Goal: Task Accomplishment & Management: Use online tool/utility

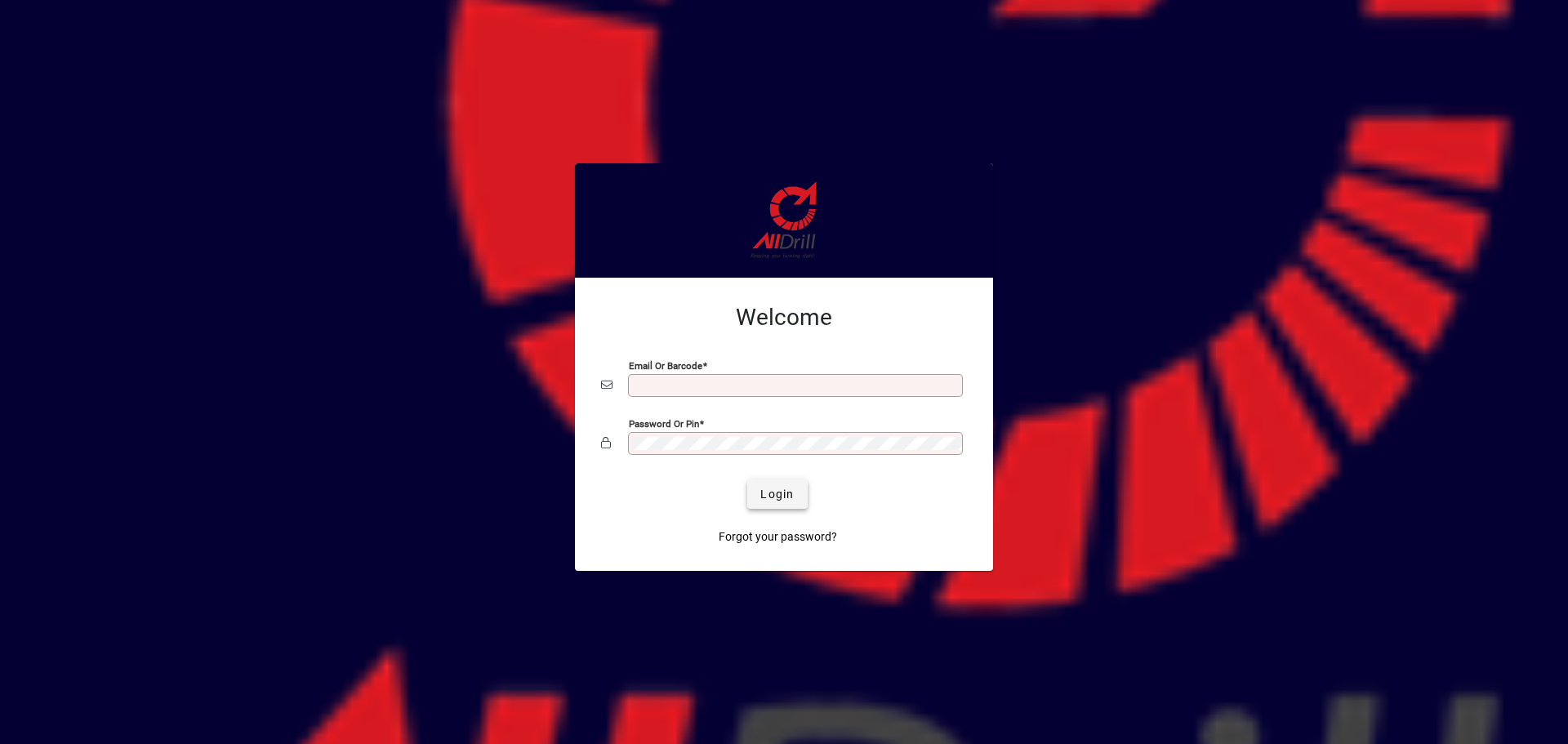
type input "**********"
click at [788, 499] on span "Login" at bounding box center [777, 494] width 34 height 17
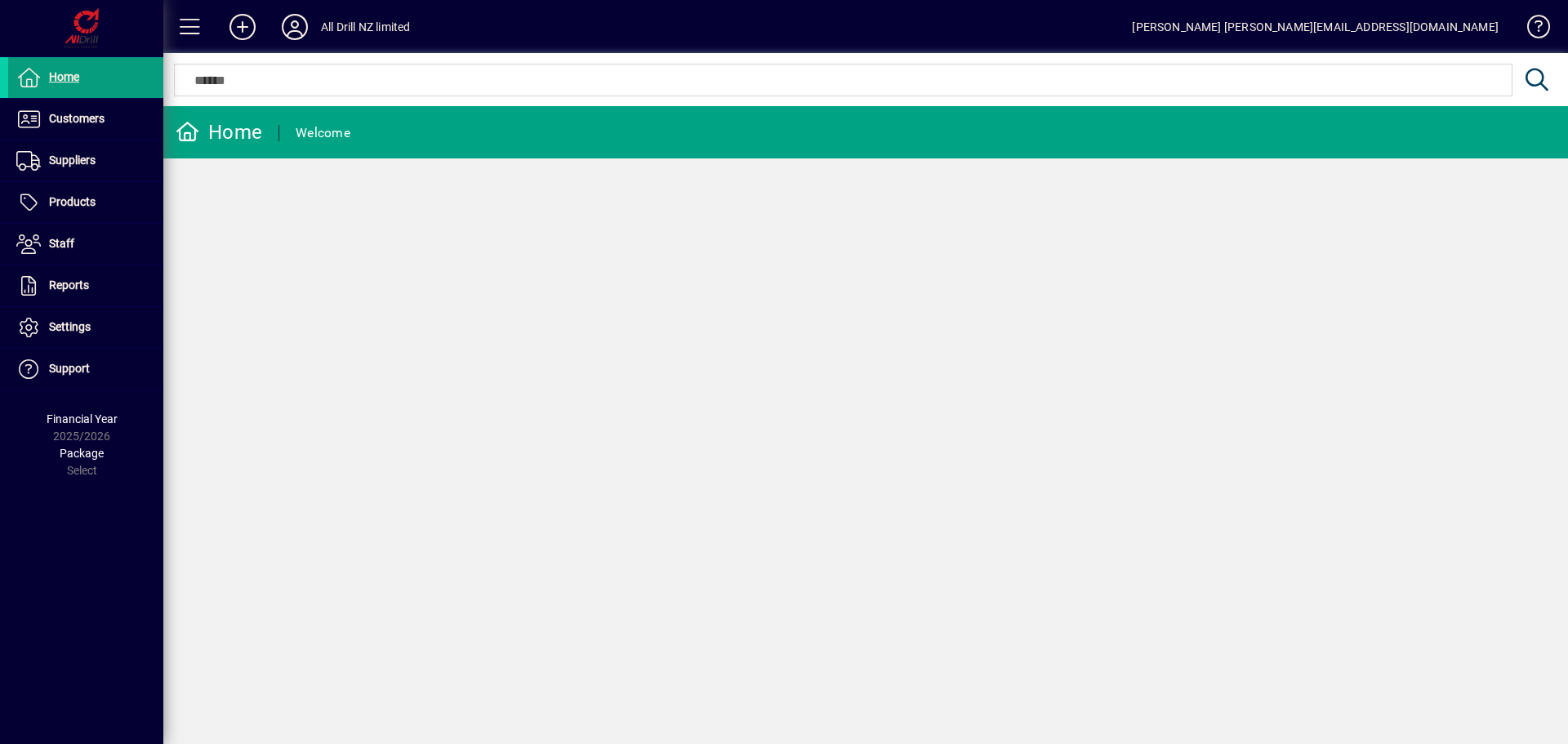
click at [288, 420] on div "Home Welcome" at bounding box center [865, 425] width 1404 height 638
click at [127, 127] on span at bounding box center [86, 119] width 156 height 39
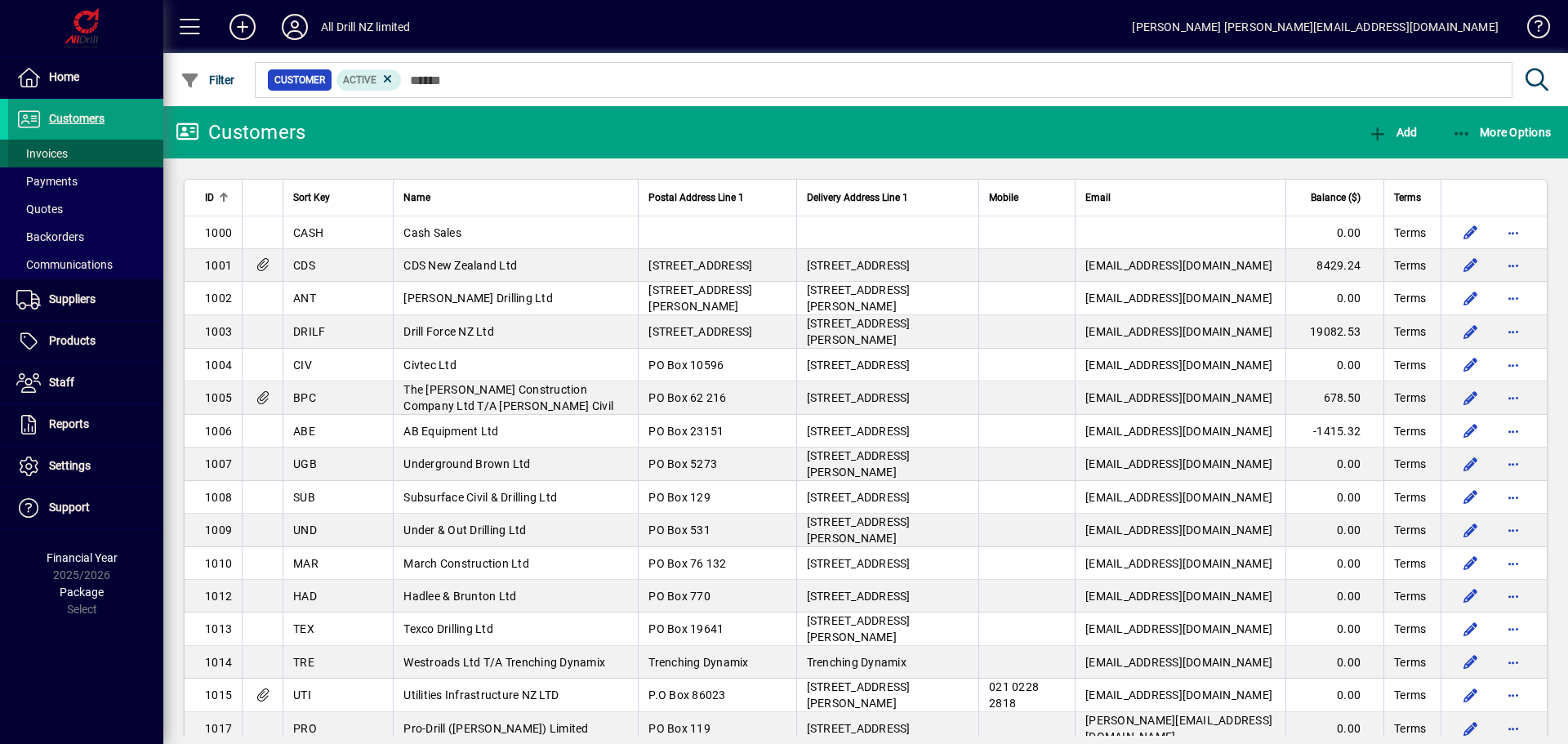
click at [118, 156] on span at bounding box center [86, 154] width 156 height 39
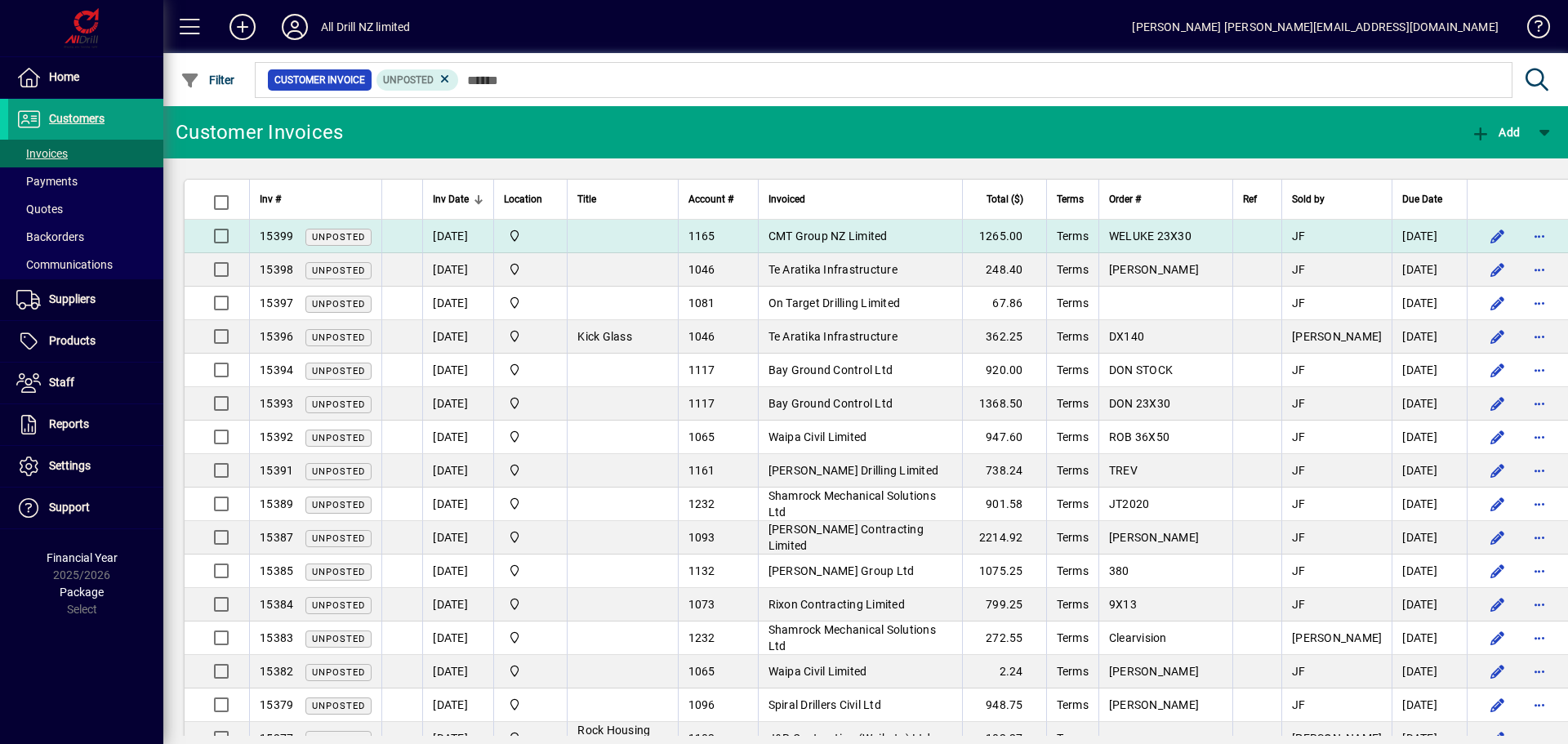
click at [286, 240] on span "15399" at bounding box center [277, 236] width 34 height 13
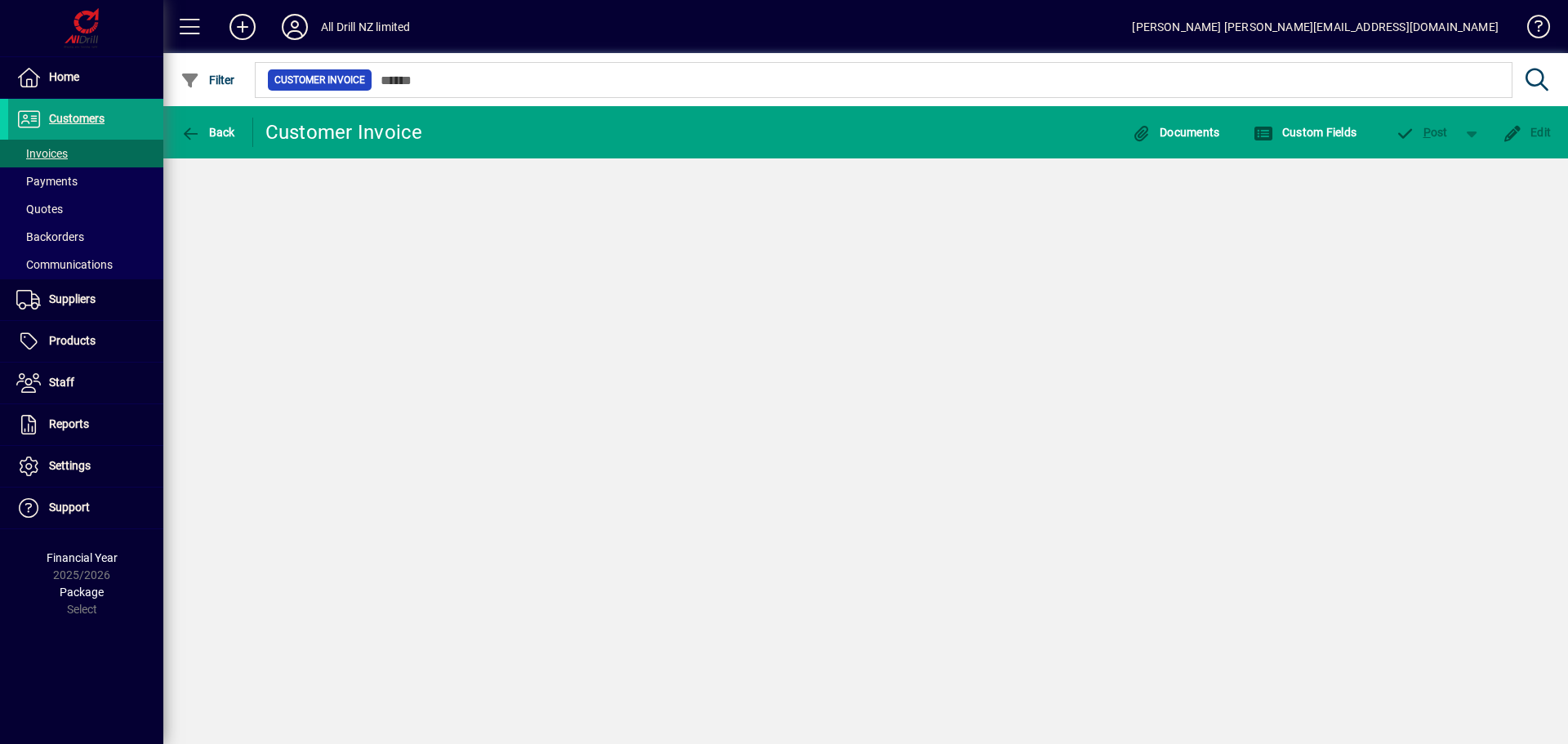
click at [286, 240] on div "Back Customer Invoice Documents Custom Fields P ost Edit" at bounding box center [865, 425] width 1404 height 638
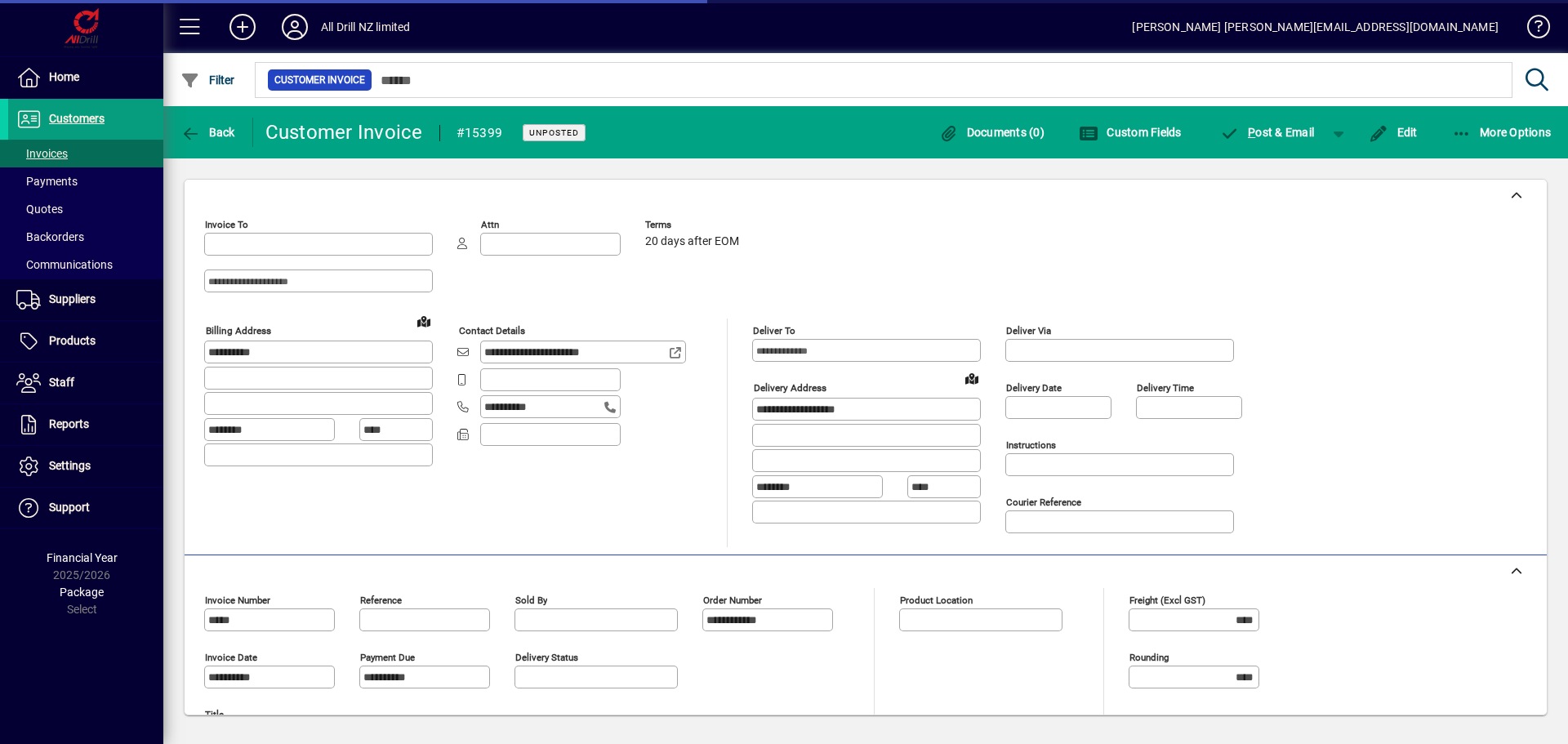
type input "**********"
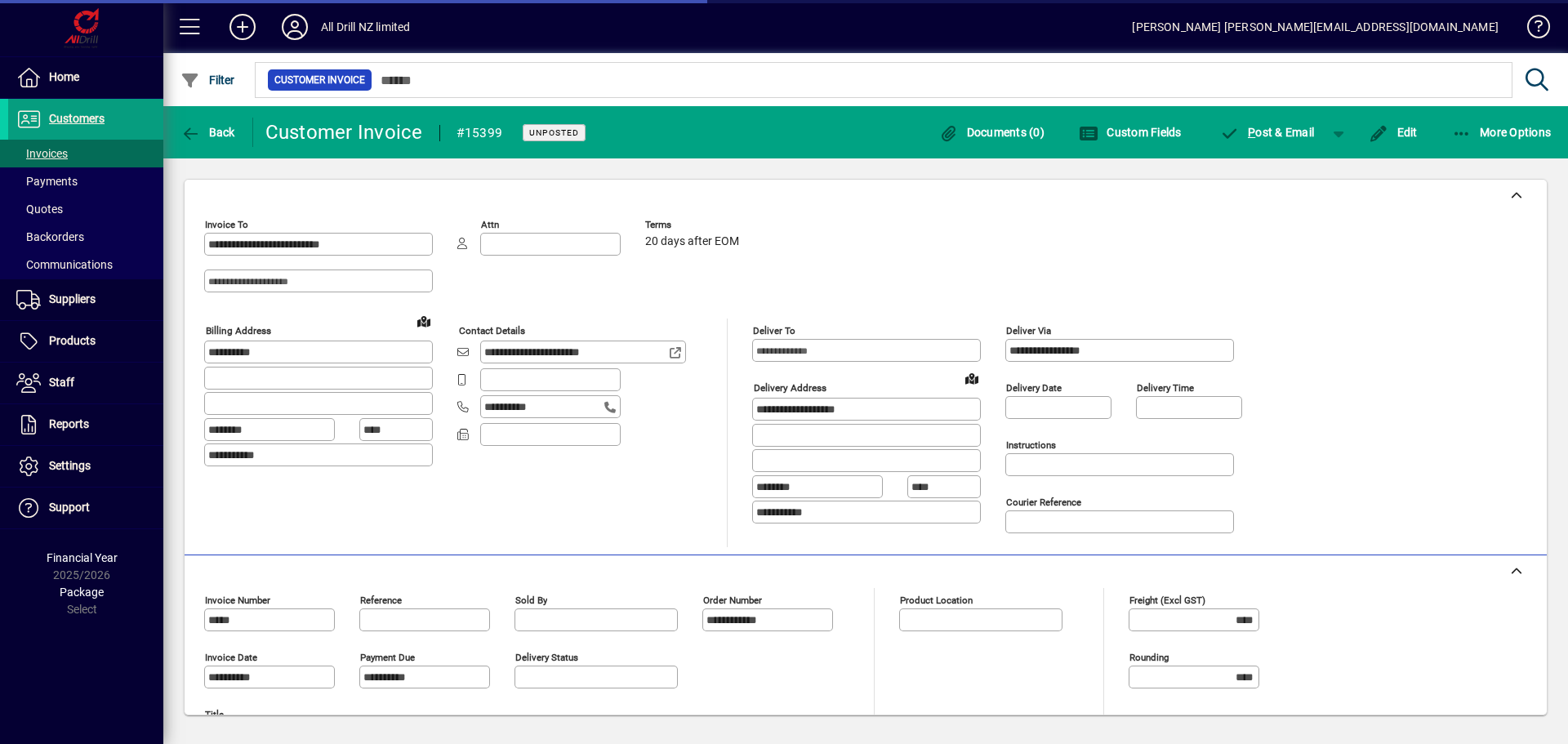
type input "**********"
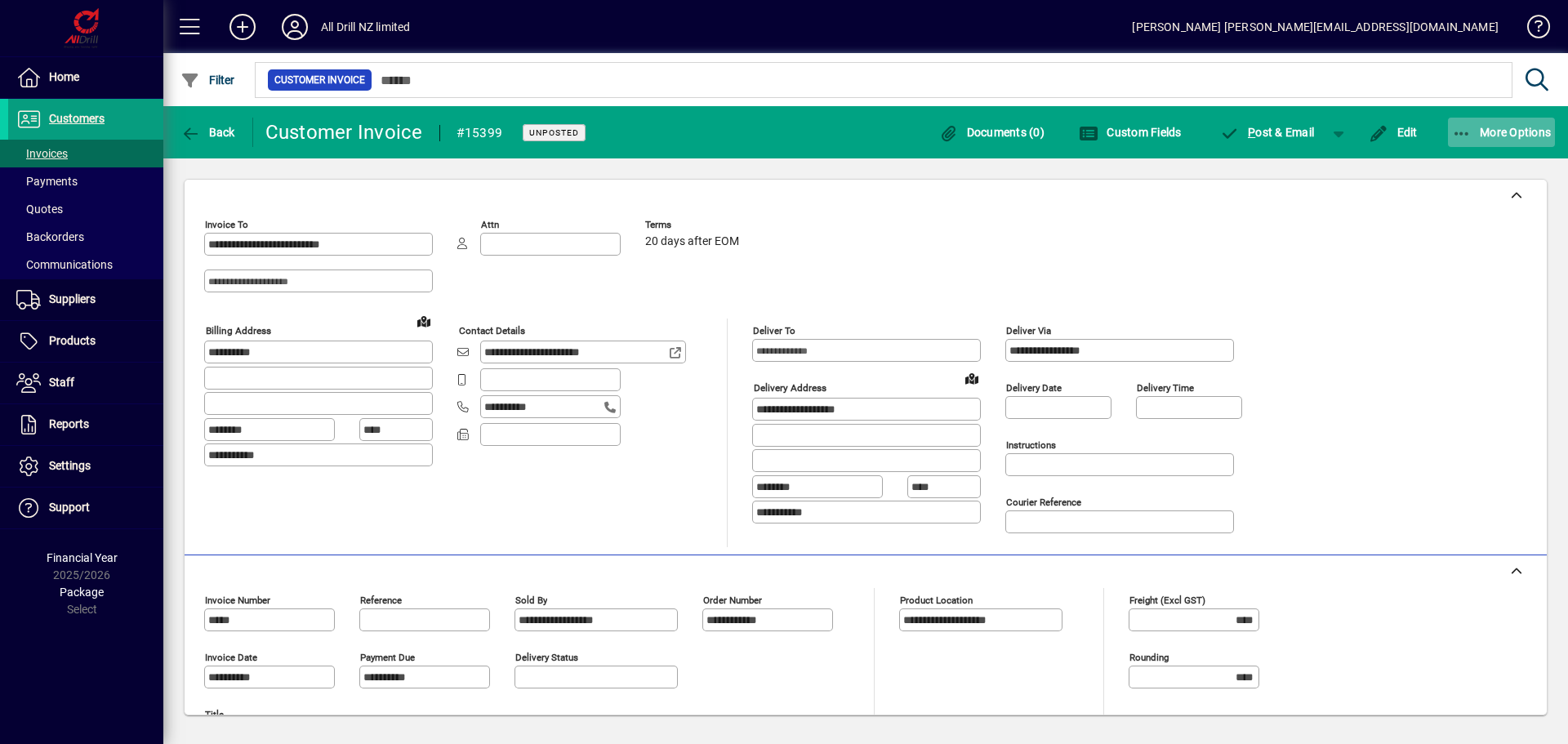
click at [1458, 136] on icon "button" at bounding box center [1462, 133] width 20 height 16
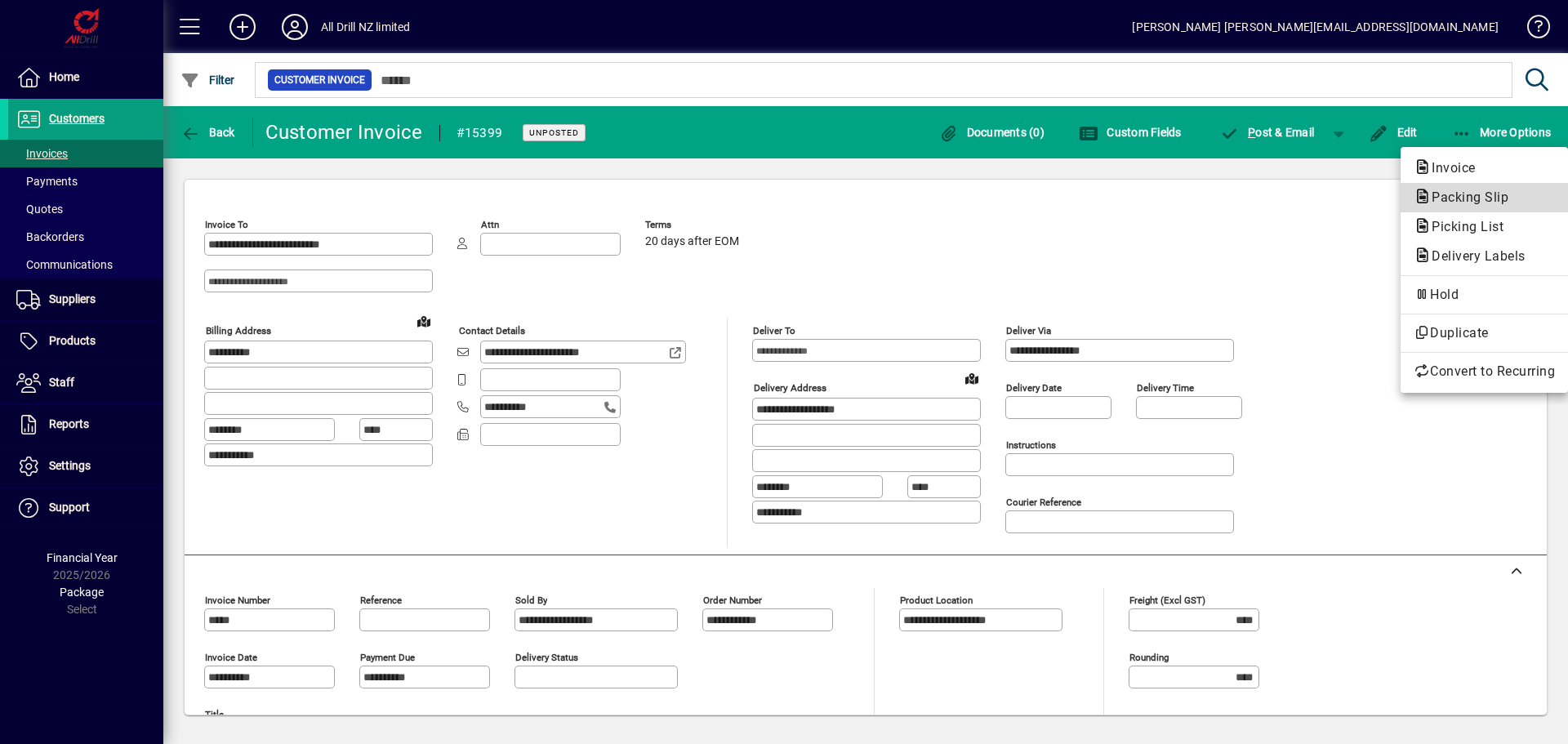
click at [1466, 194] on span "Packing Slip" at bounding box center [1465, 197] width 103 height 16
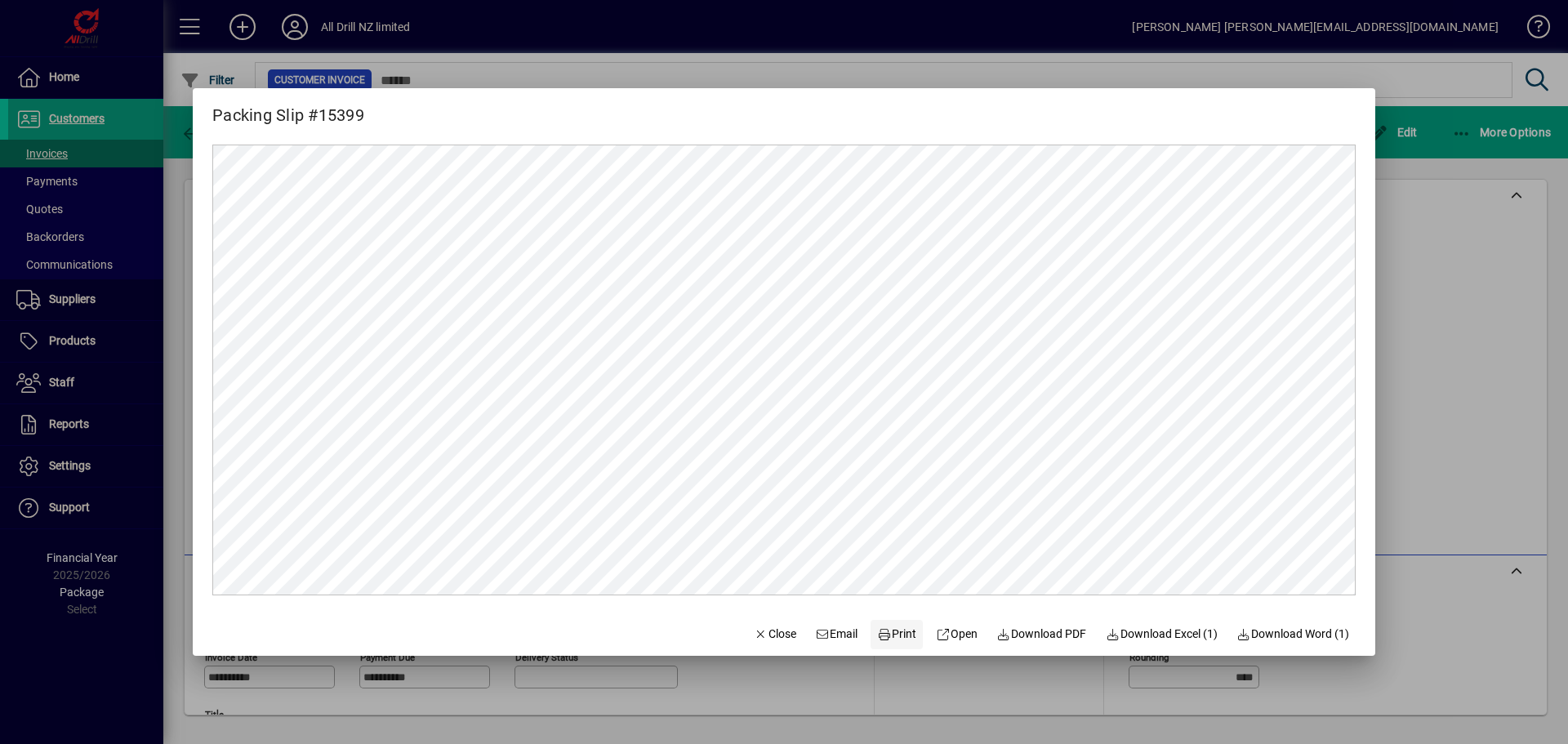
click at [893, 635] on span "Print" at bounding box center [896, 634] width 39 height 17
click at [1462, 626] on div at bounding box center [784, 372] width 1568 height 744
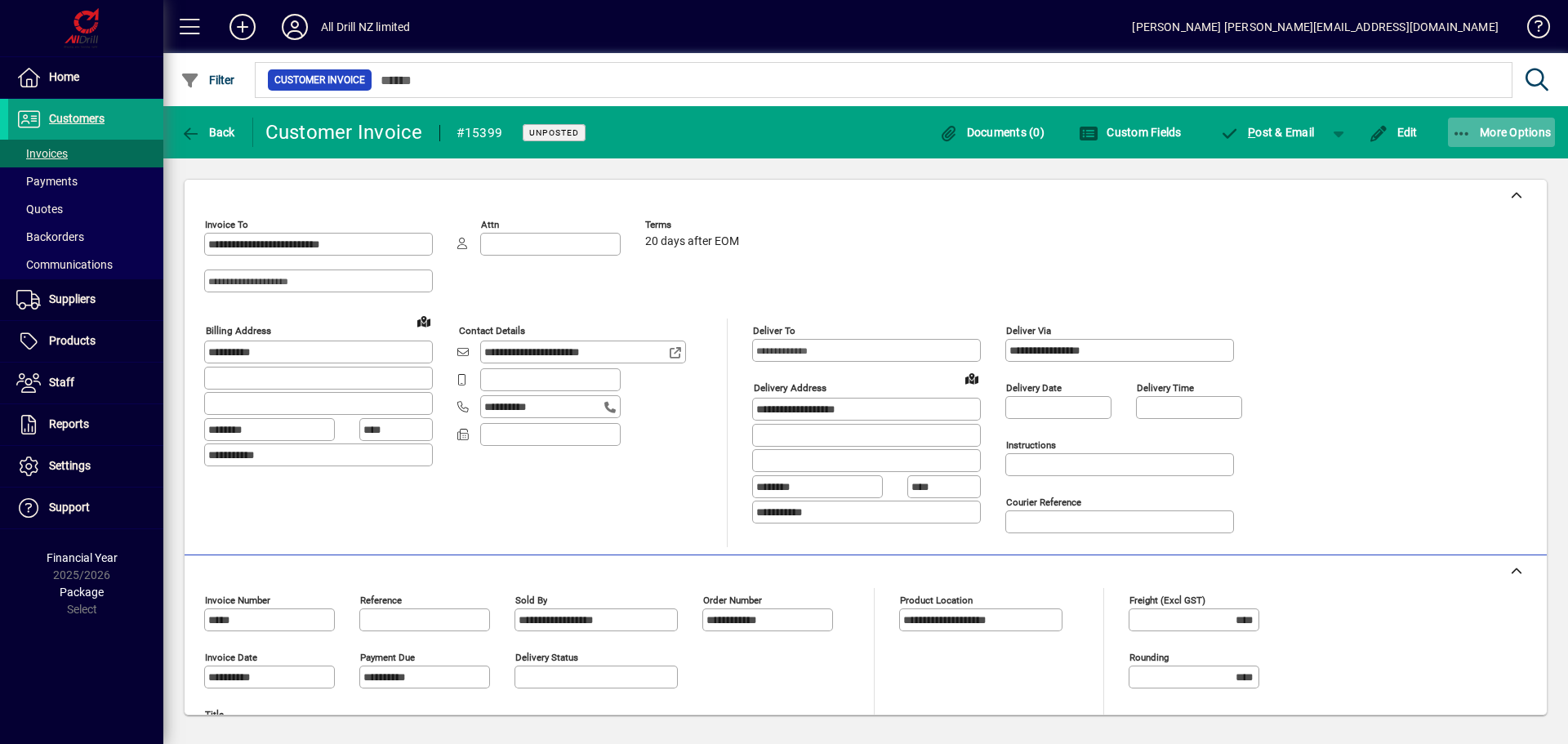
click at [1497, 140] on span "button" at bounding box center [1502, 133] width 108 height 39
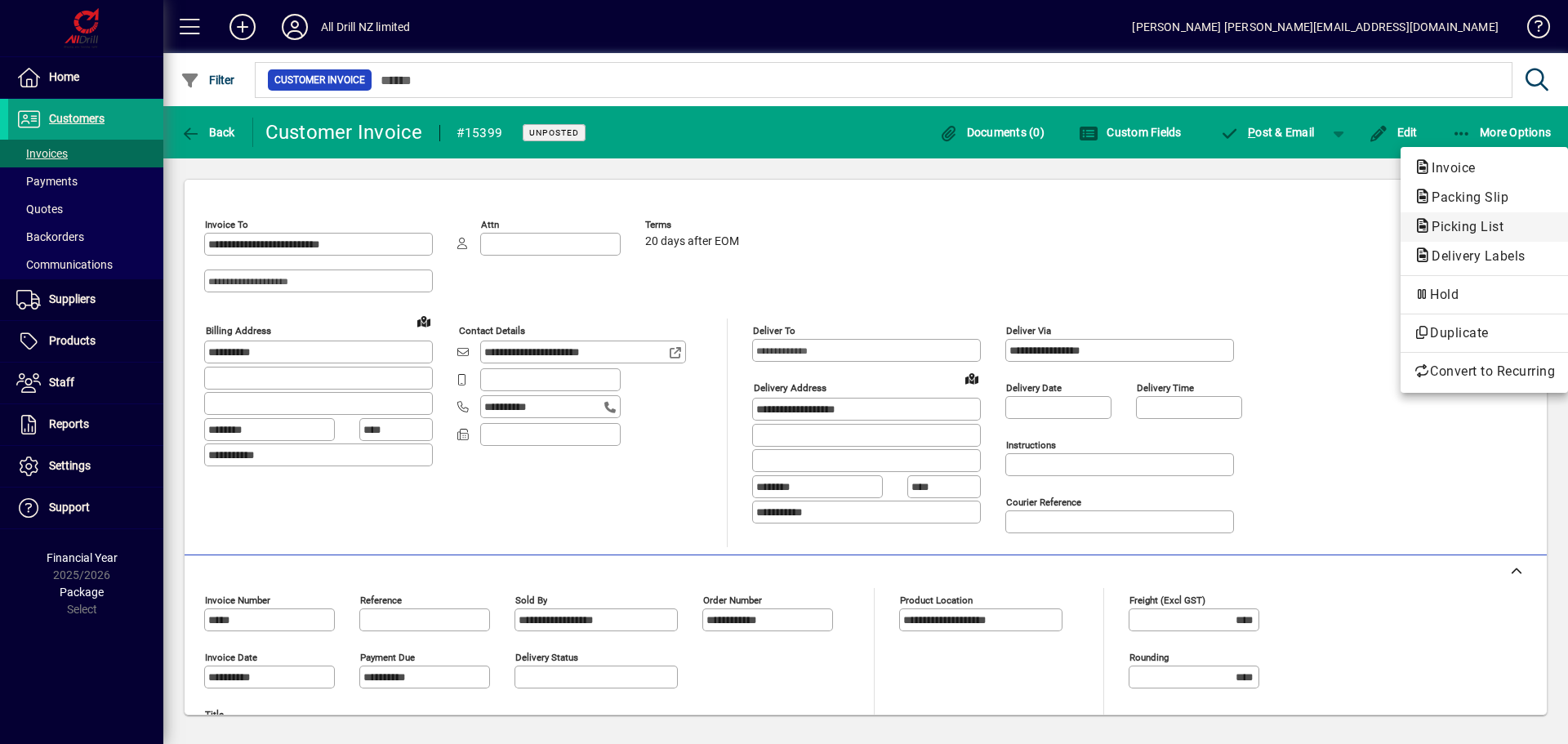
click at [1476, 232] on span "Picking List" at bounding box center [1462, 227] width 98 height 16
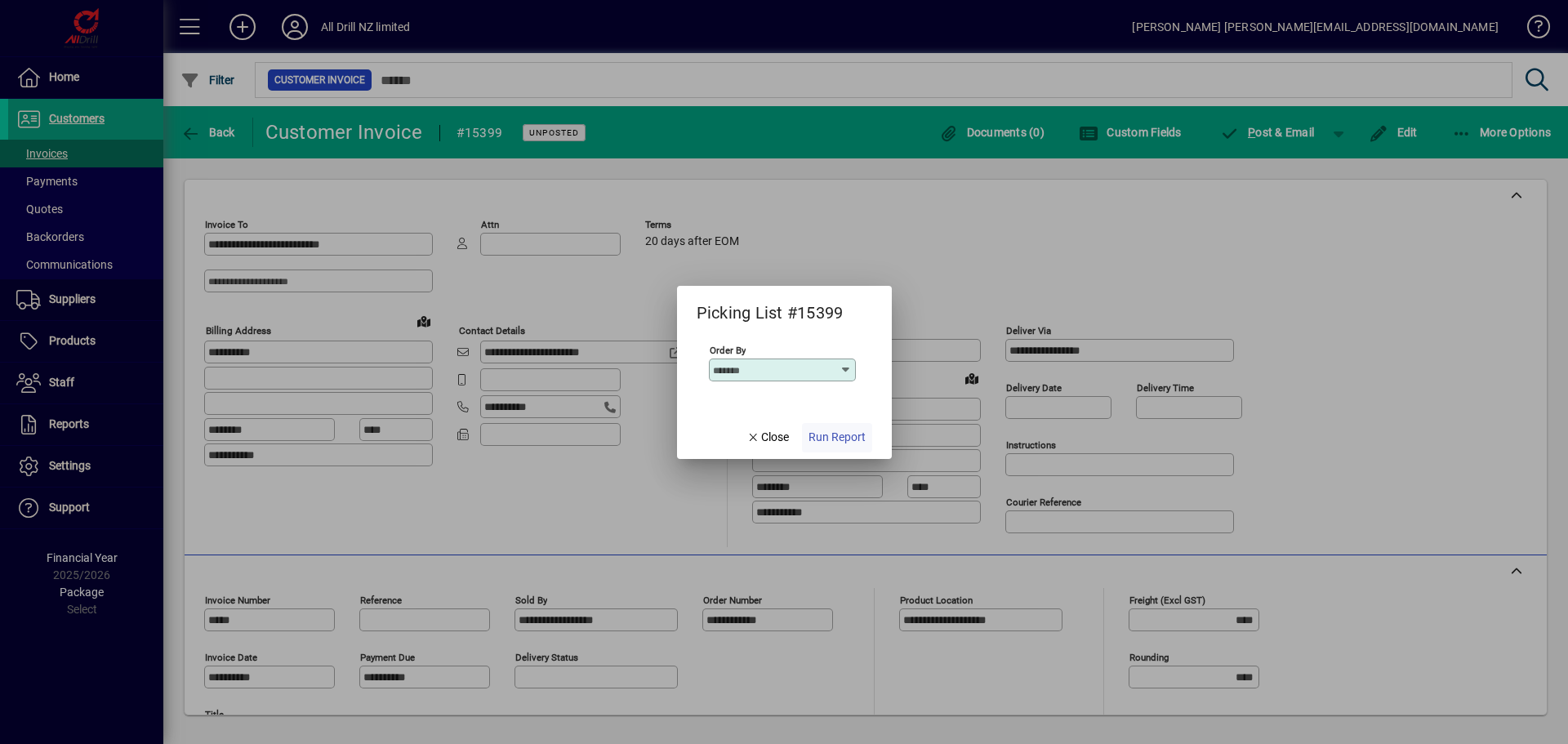
click at [838, 440] on span "Run Report" at bounding box center [837, 437] width 57 height 17
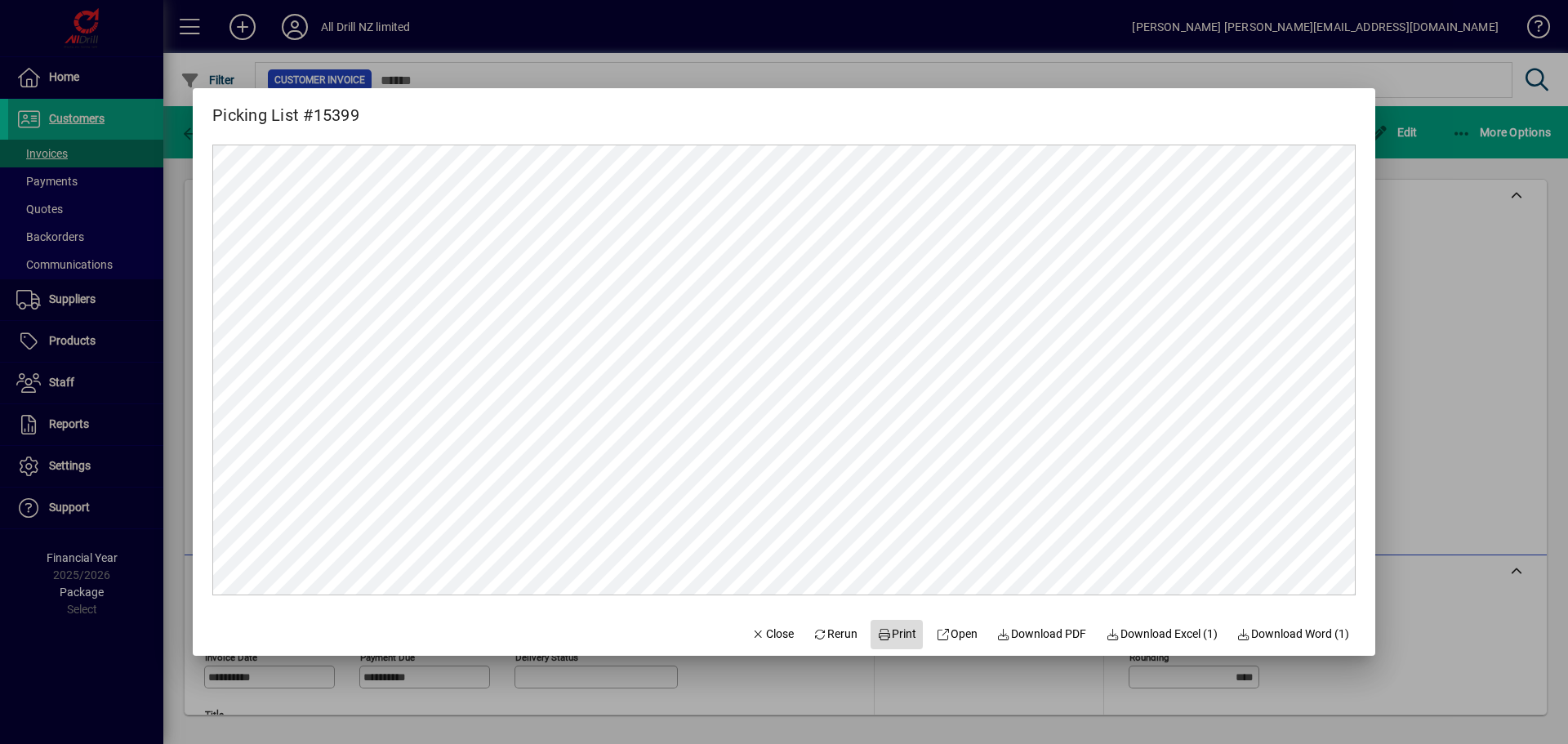
click at [887, 634] on span "Print" at bounding box center [896, 634] width 39 height 17
click at [1567, 199] on div at bounding box center [784, 372] width 1568 height 744
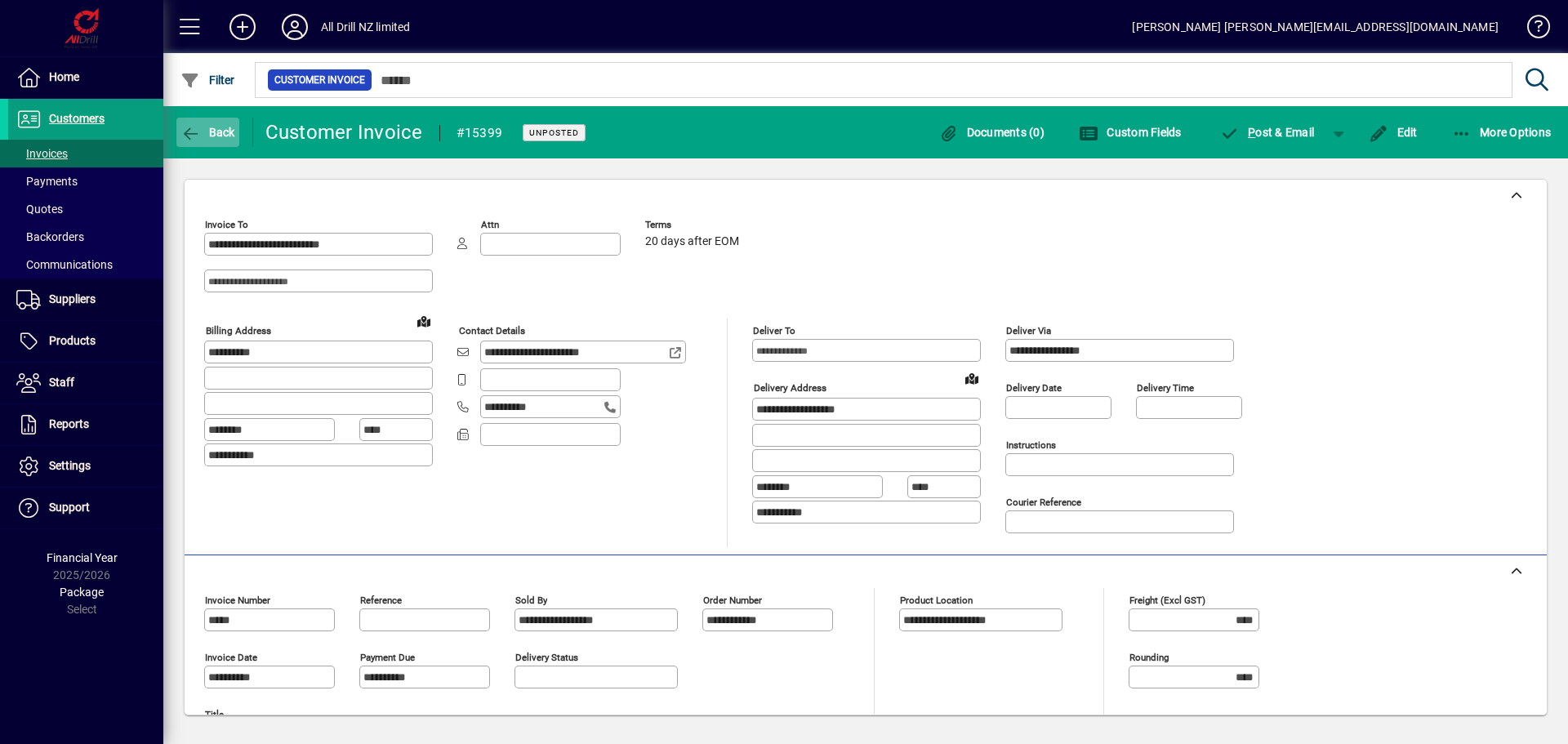
click at [213, 126] on span "Back" at bounding box center [208, 132] width 55 height 13
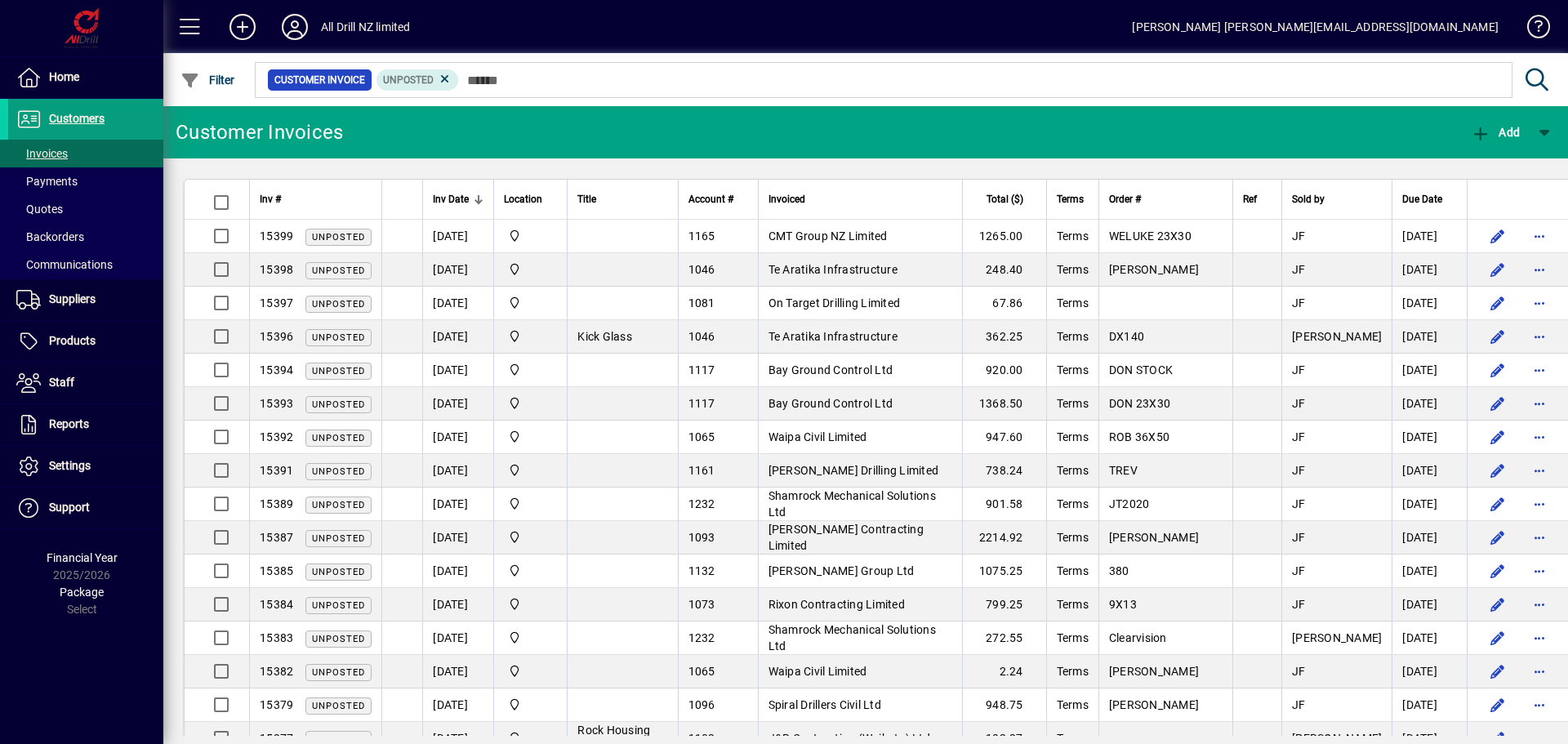
click at [563, 91] on mat-chip-set "Customer Invoice Unposted" at bounding box center [883, 80] width 1256 height 34
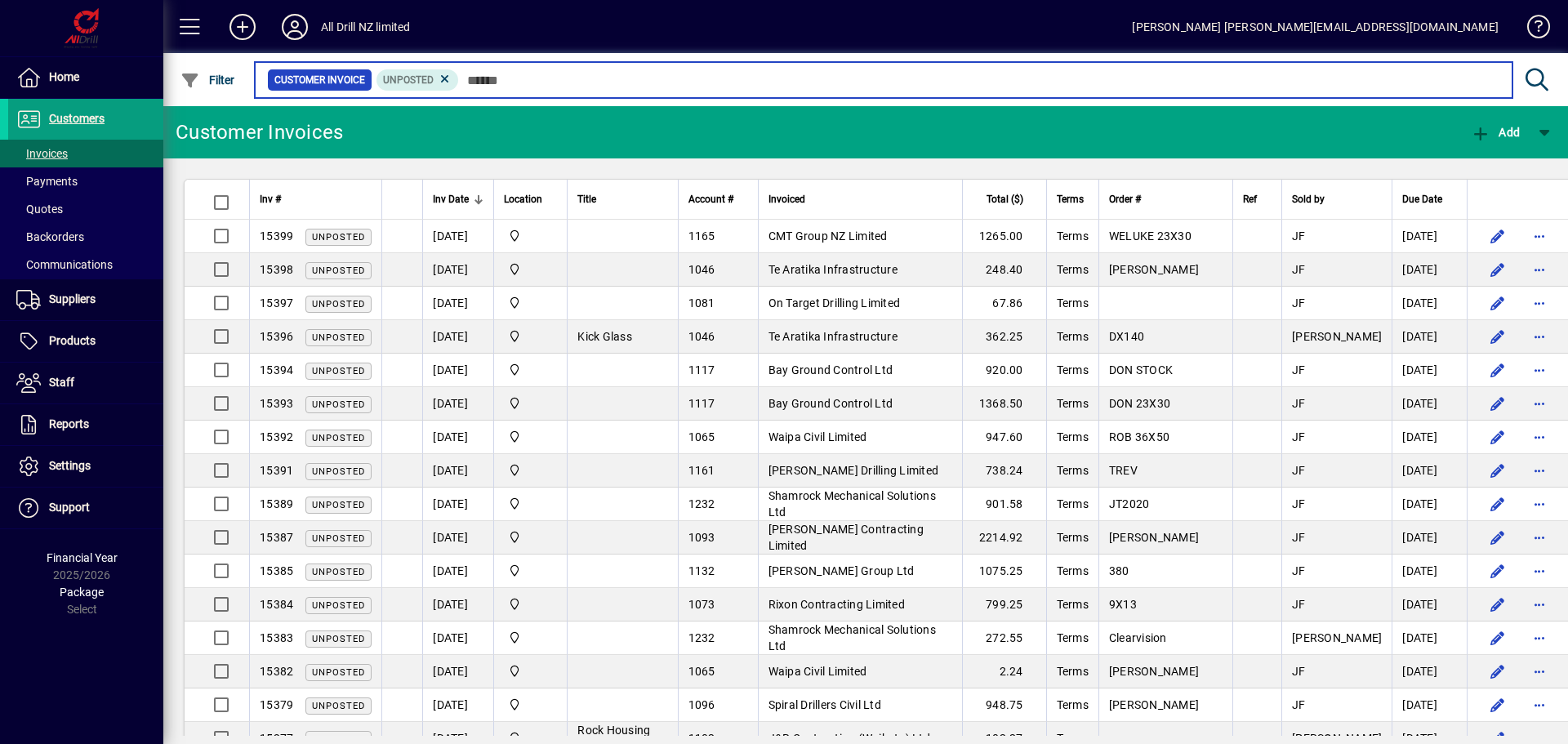
paste input "*****"
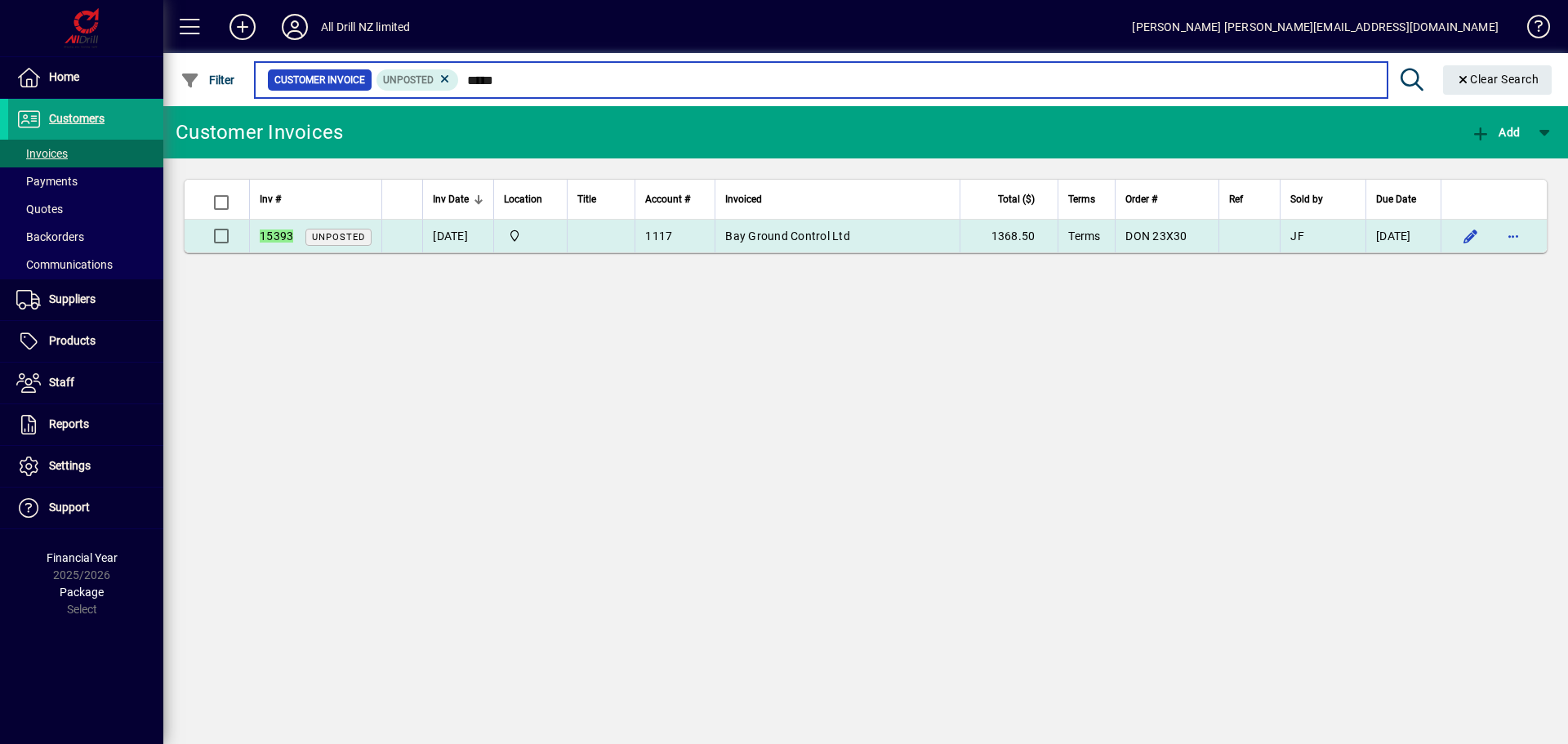
type input "*****"
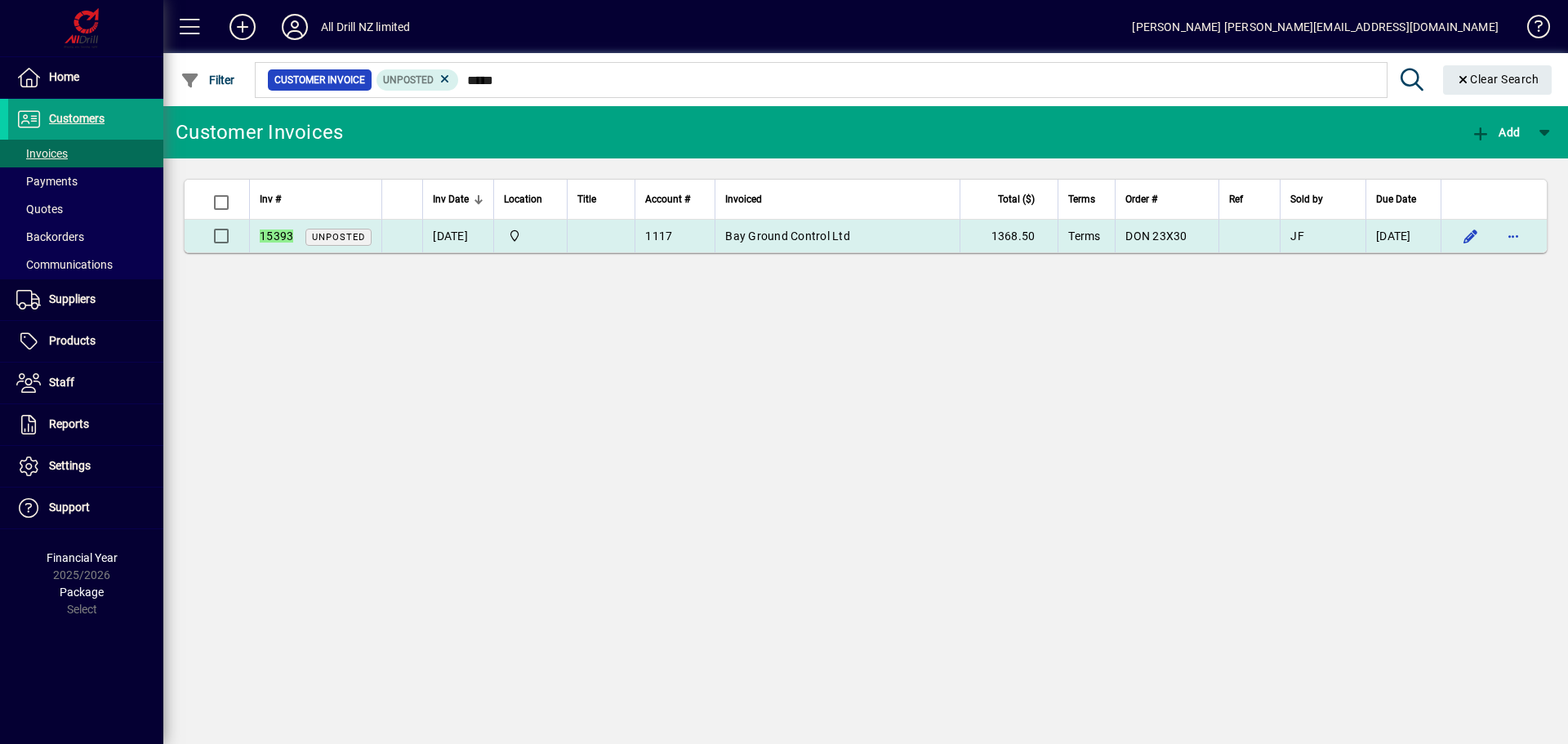
click at [843, 239] on span "Bay Ground Control Ltd" at bounding box center [787, 236] width 125 height 13
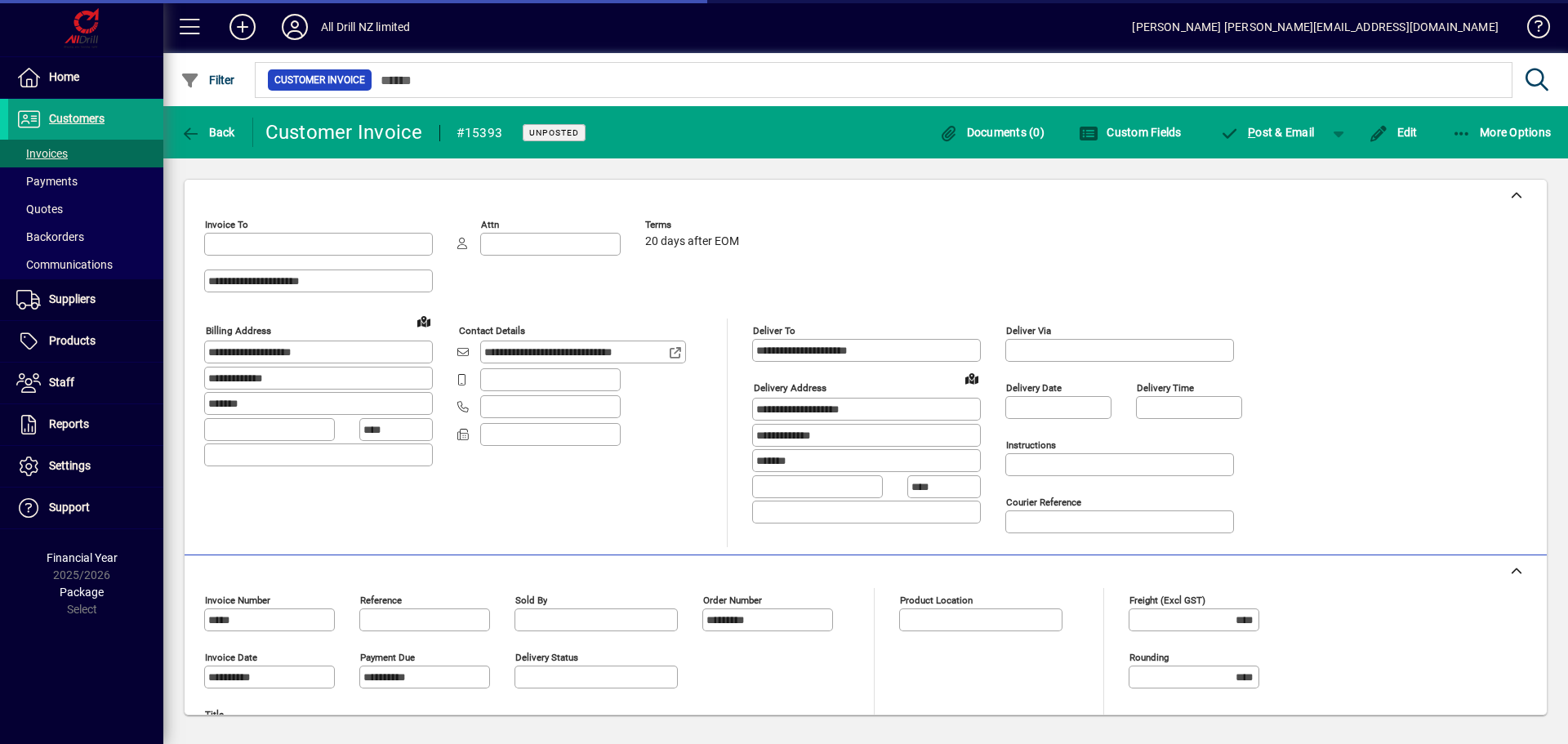
type input "**********"
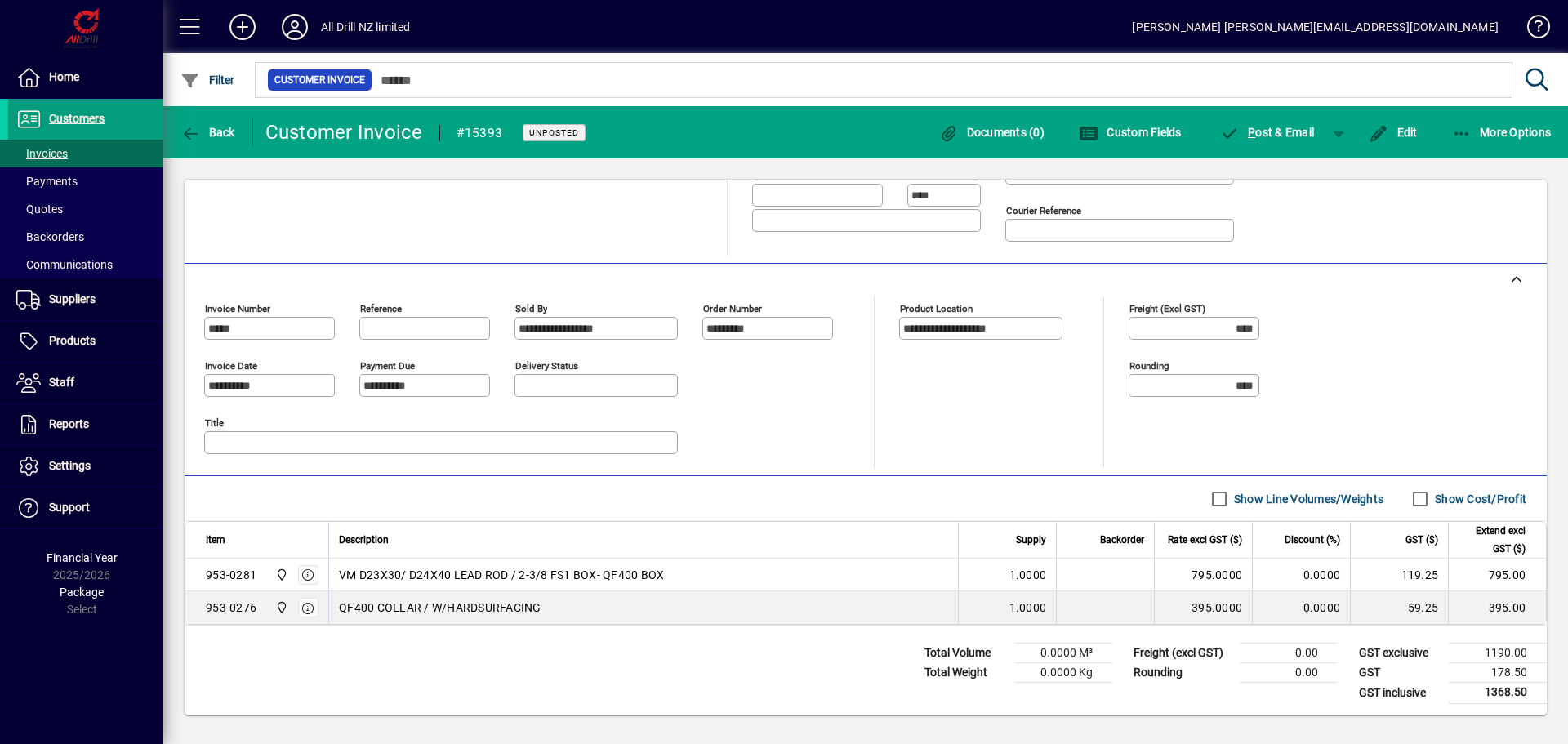
scroll to position [294, 0]
click at [1488, 124] on span "button" at bounding box center [1502, 133] width 108 height 39
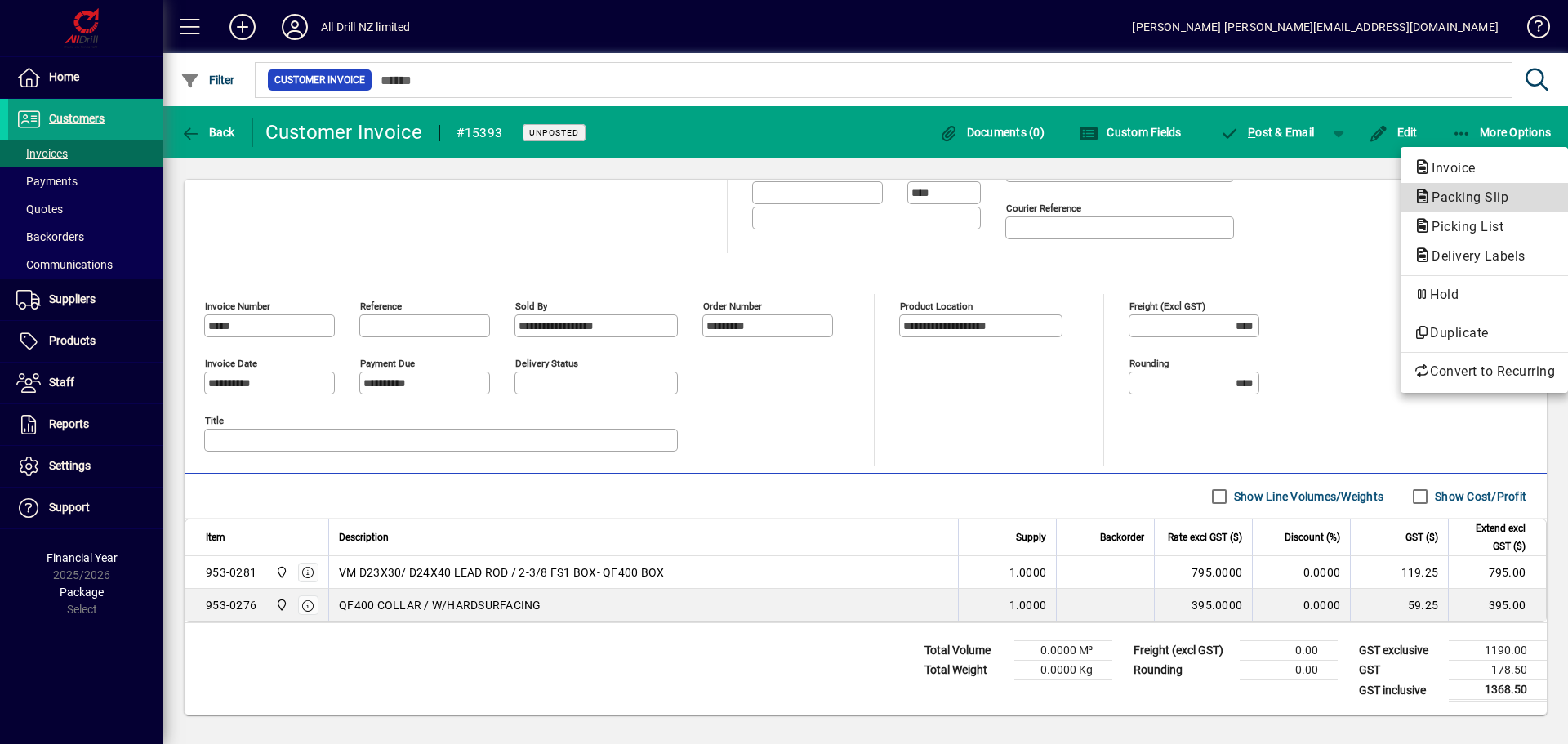
click at [1463, 195] on span "Packing Slip" at bounding box center [1465, 197] width 103 height 16
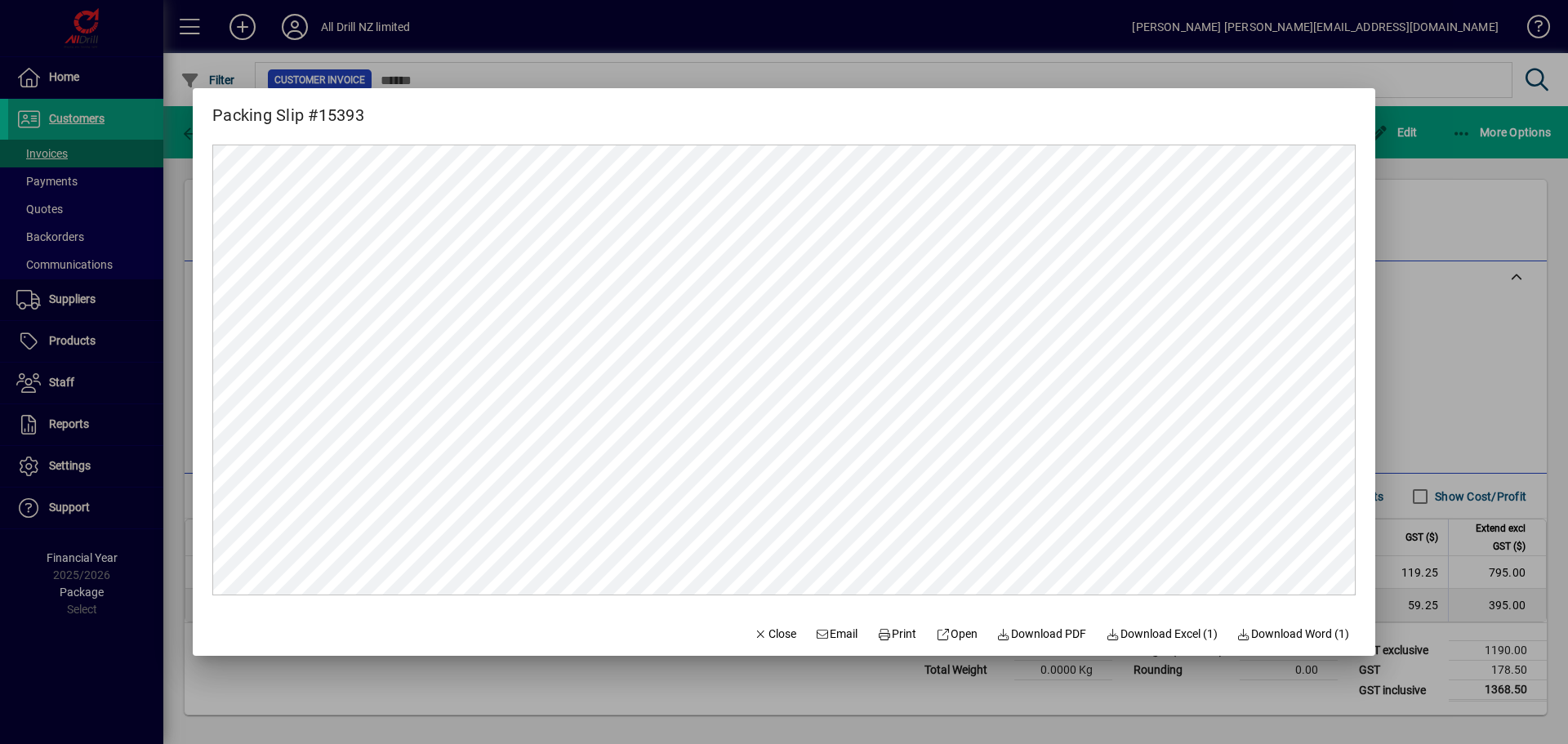
scroll to position [0, 0]
click at [878, 631] on icon at bounding box center [884, 634] width 15 height 11
click at [1442, 328] on div at bounding box center [784, 372] width 1568 height 744
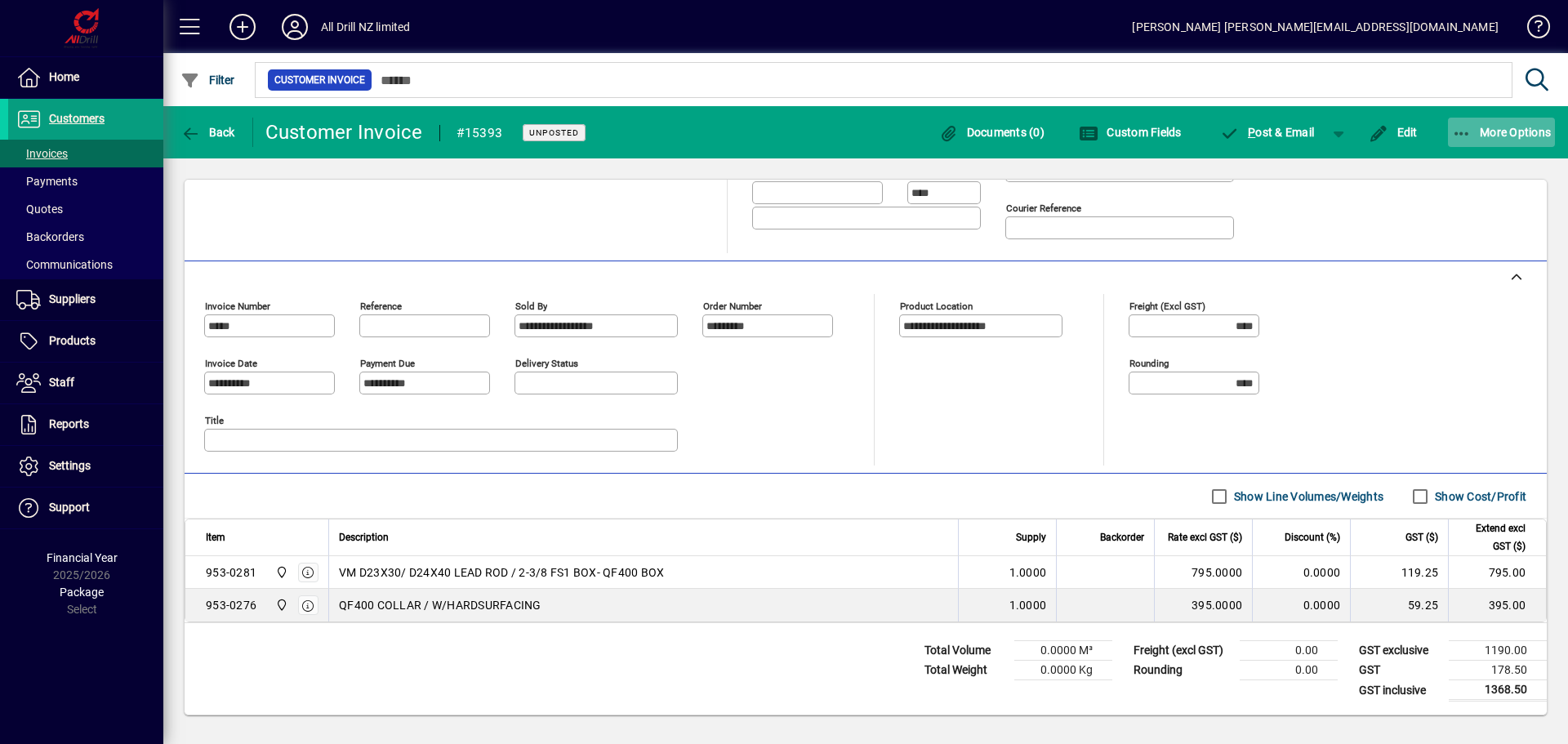
click at [1497, 118] on span "button" at bounding box center [1502, 133] width 108 height 39
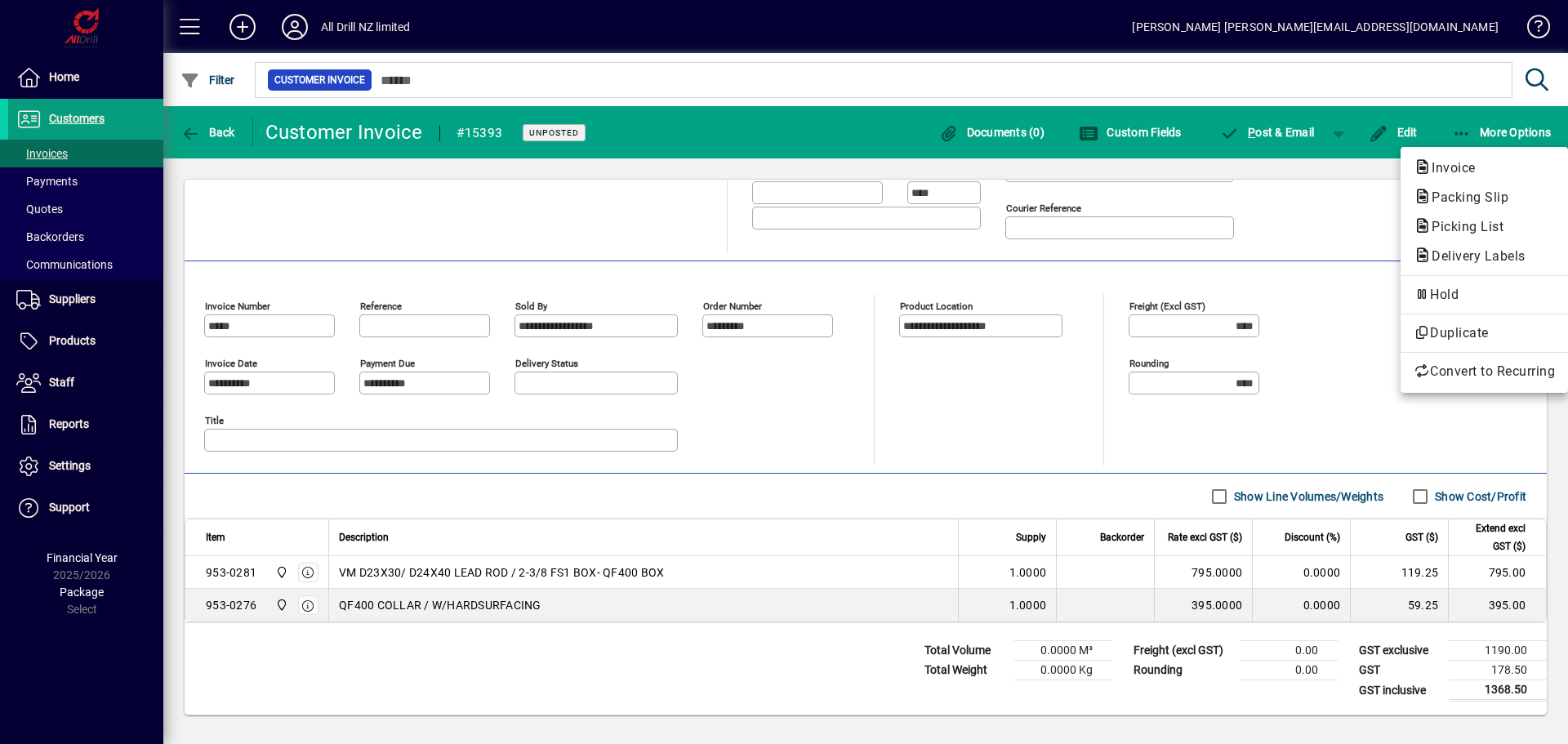
click at [1490, 224] on span "Picking List" at bounding box center [1462, 227] width 98 height 16
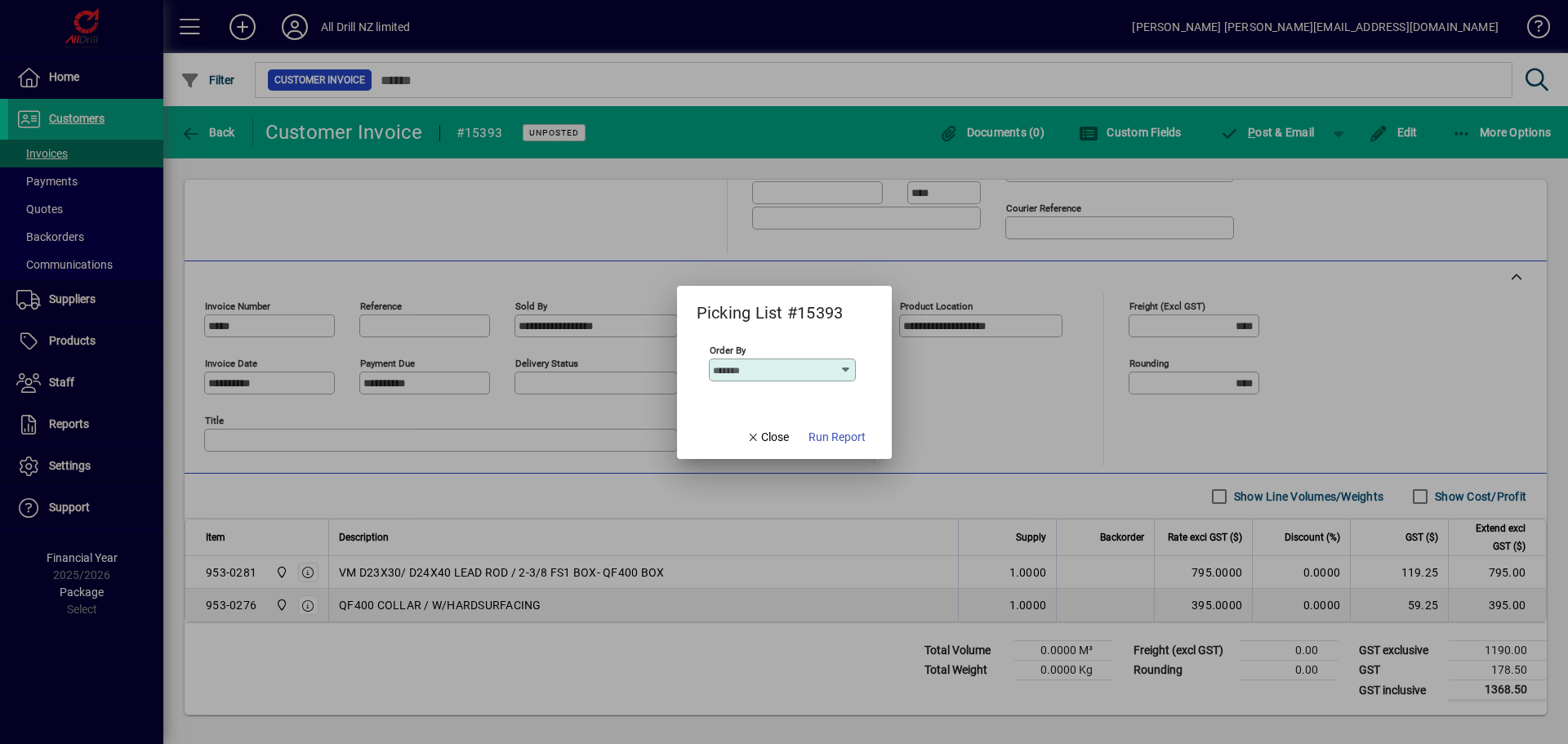
drag, startPoint x: 1434, startPoint y: 355, endPoint x: 1425, endPoint y: 360, distance: 10.3
click at [1435, 355] on div at bounding box center [784, 372] width 1568 height 744
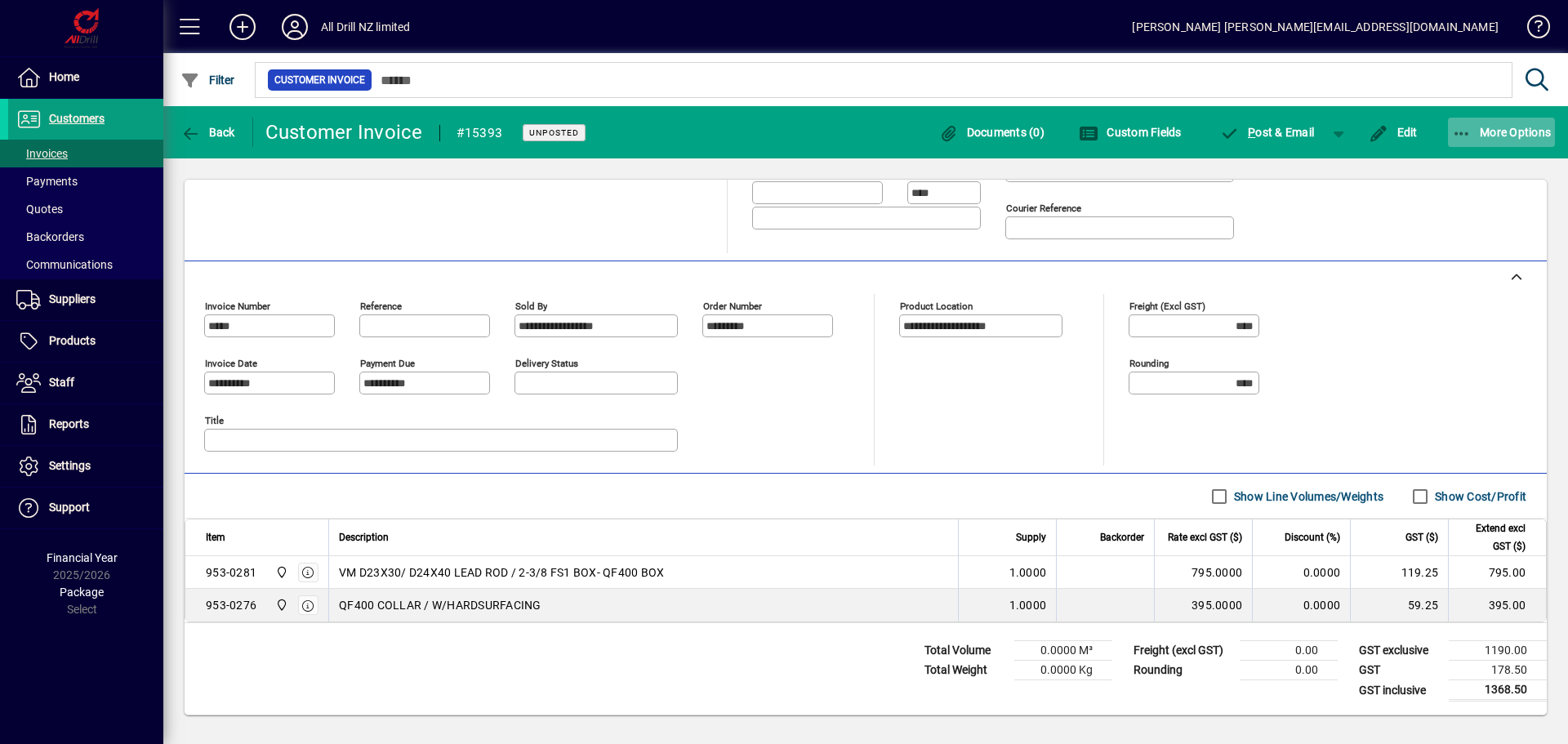
click at [1510, 145] on span "button" at bounding box center [1502, 133] width 108 height 39
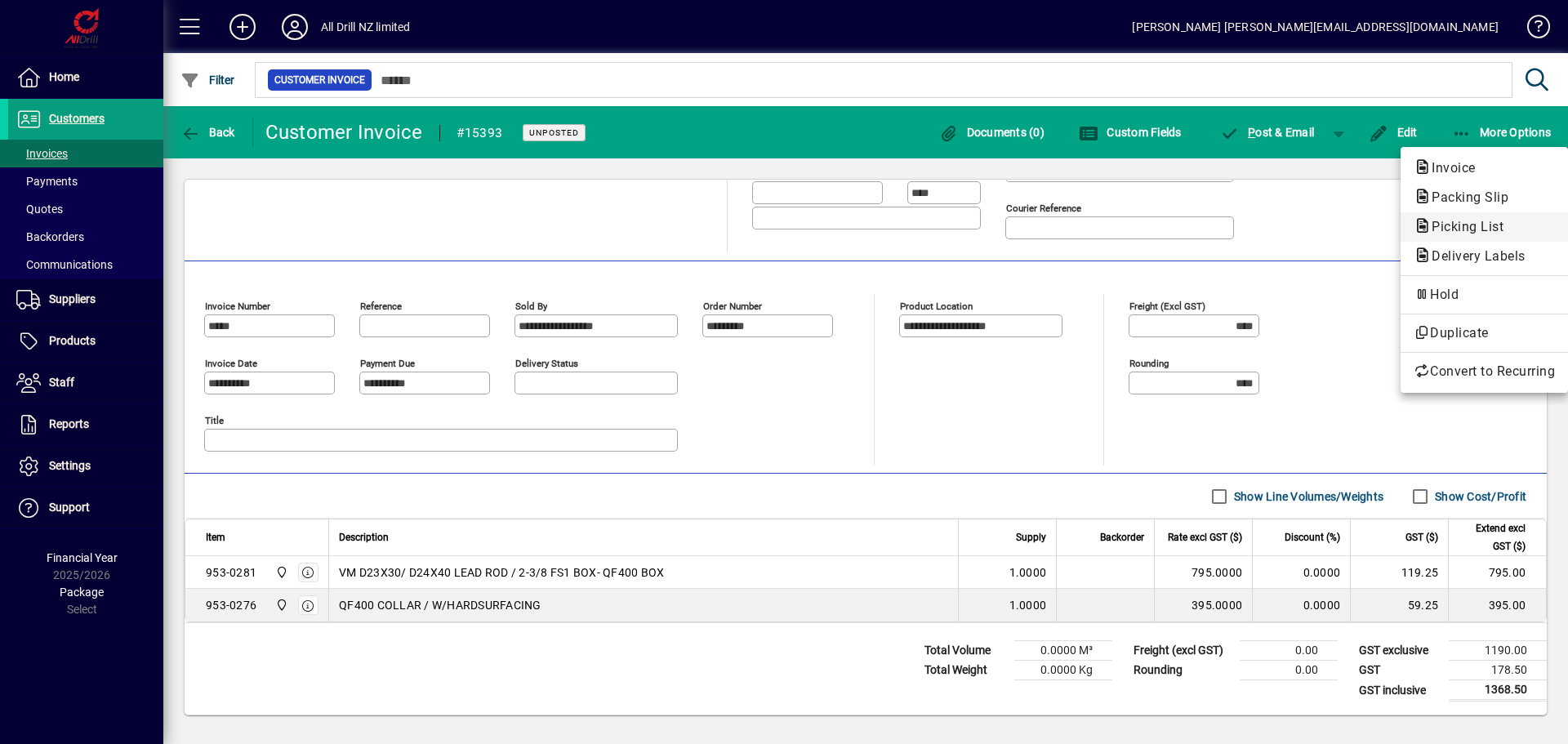
click at [1474, 220] on span "Picking List" at bounding box center [1462, 227] width 98 height 16
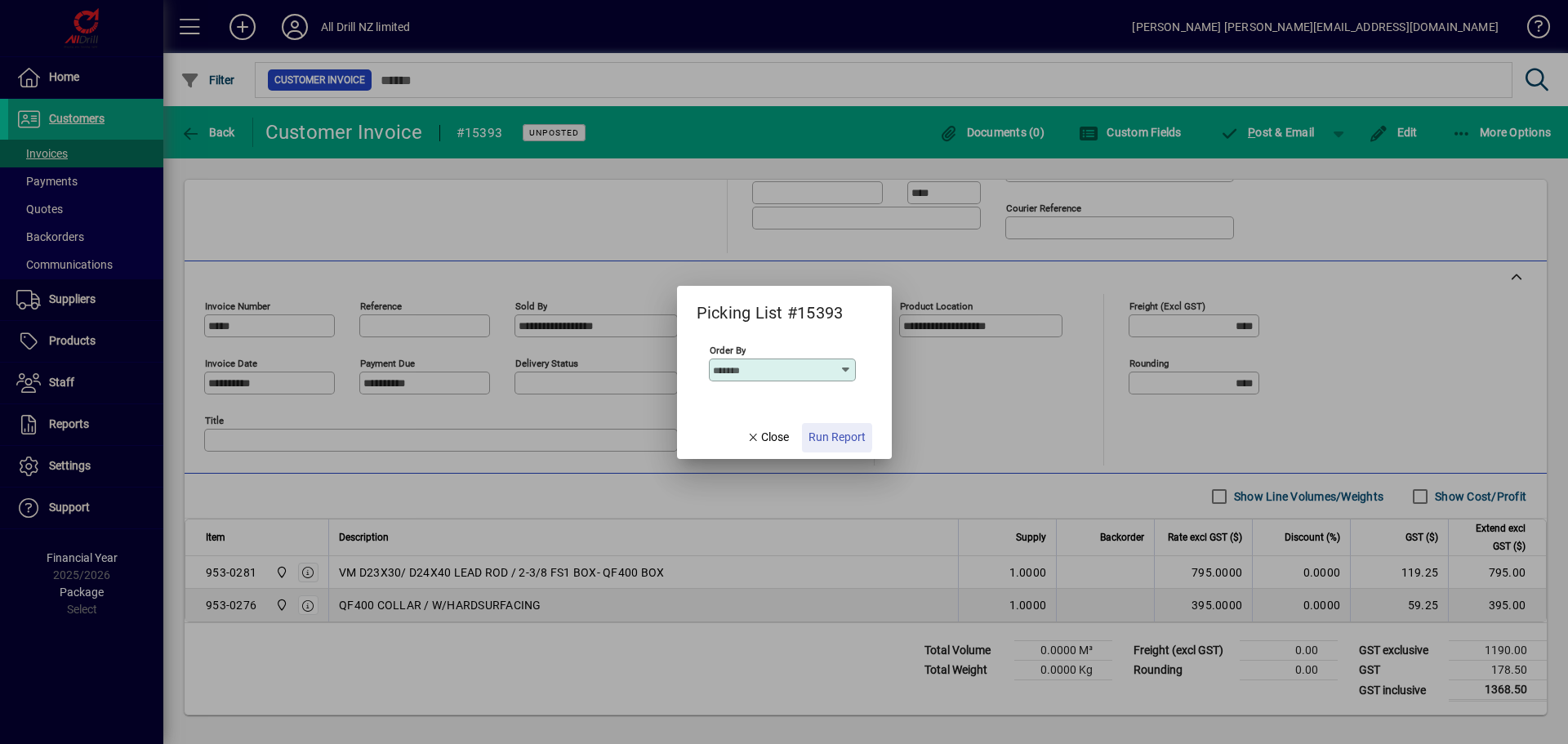
click at [838, 435] on span "Run Report" at bounding box center [837, 437] width 57 height 17
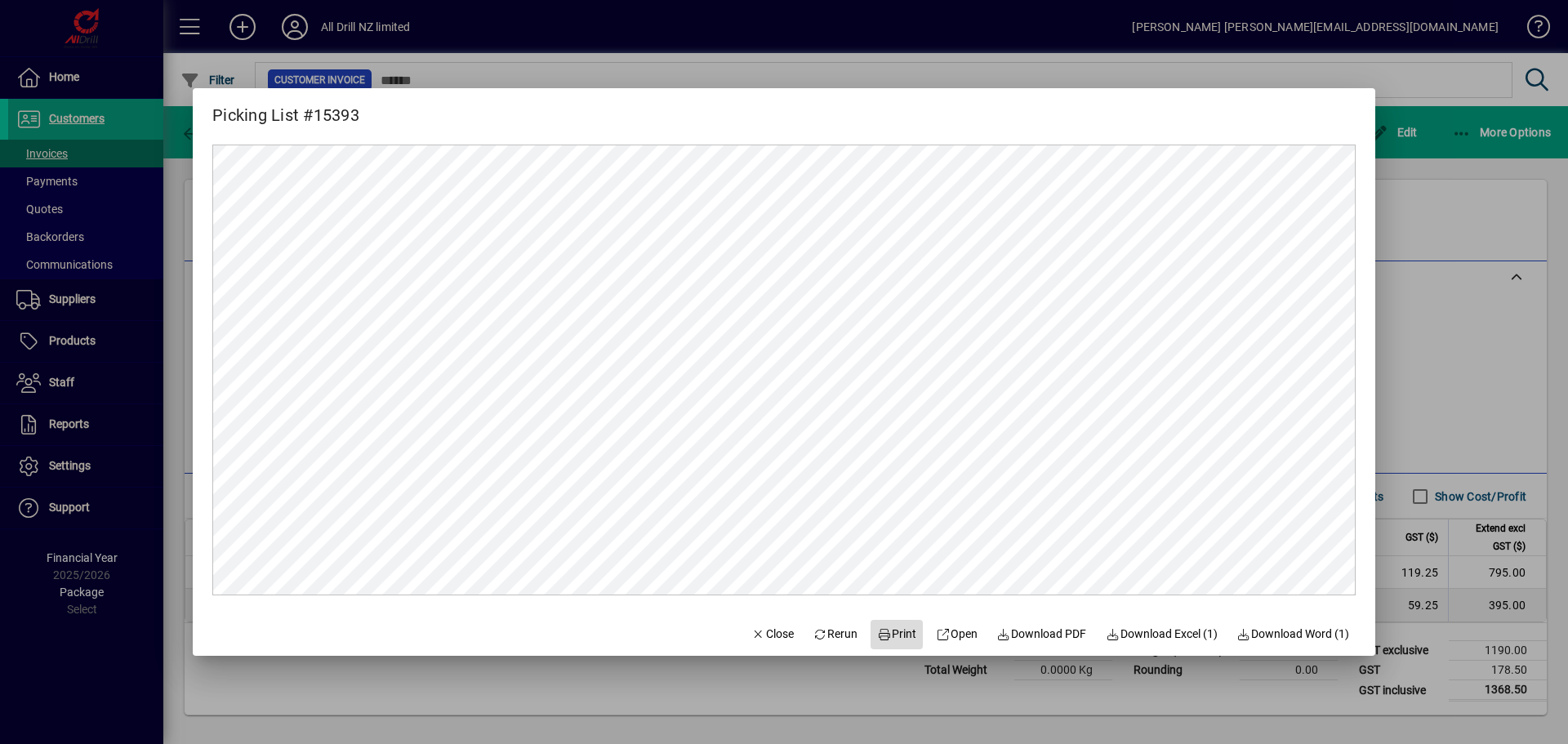
click at [903, 633] on span "Print" at bounding box center [896, 634] width 39 height 17
click at [1496, 209] on div at bounding box center [784, 372] width 1568 height 744
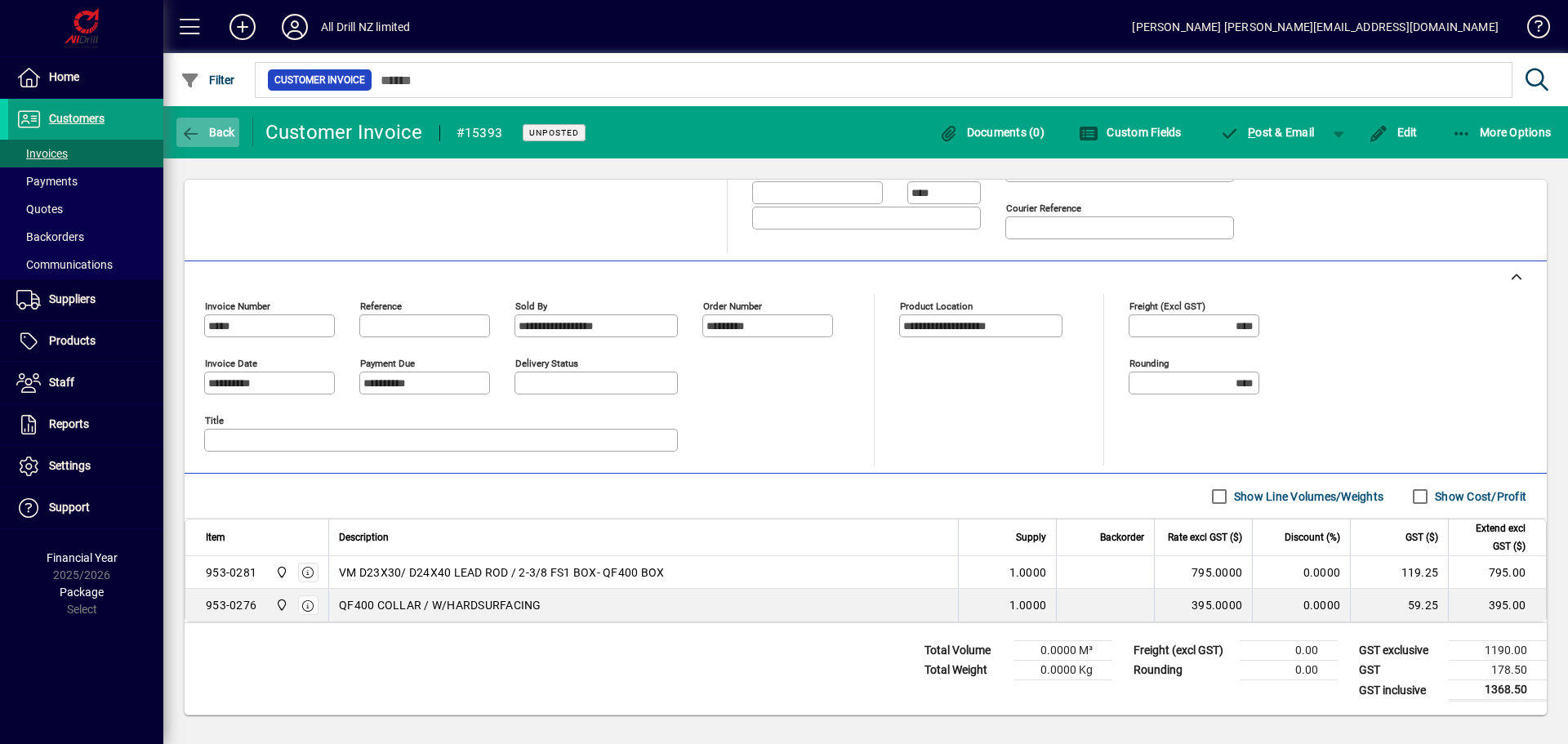
click at [203, 126] on span "Back" at bounding box center [208, 132] width 55 height 13
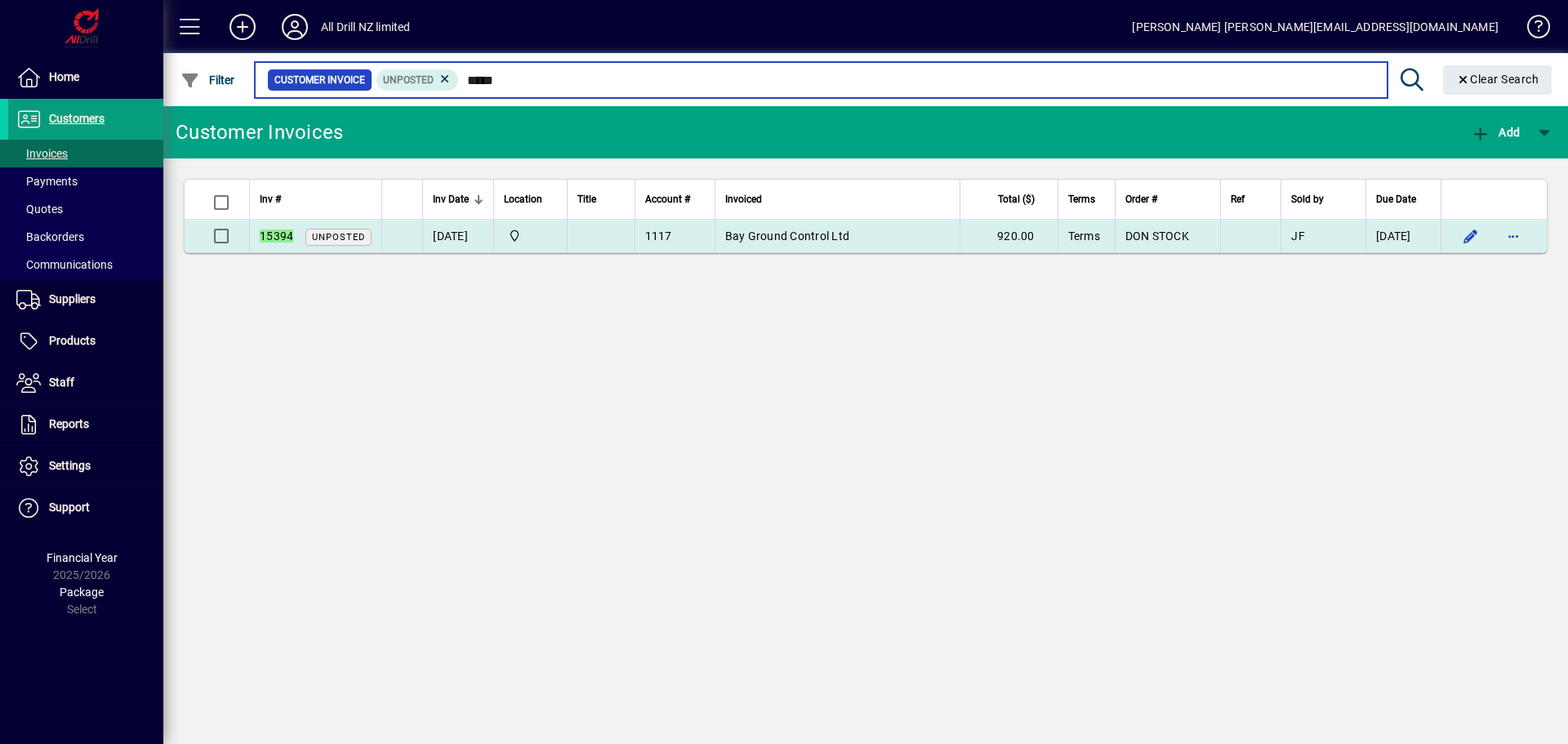
type input "*****"
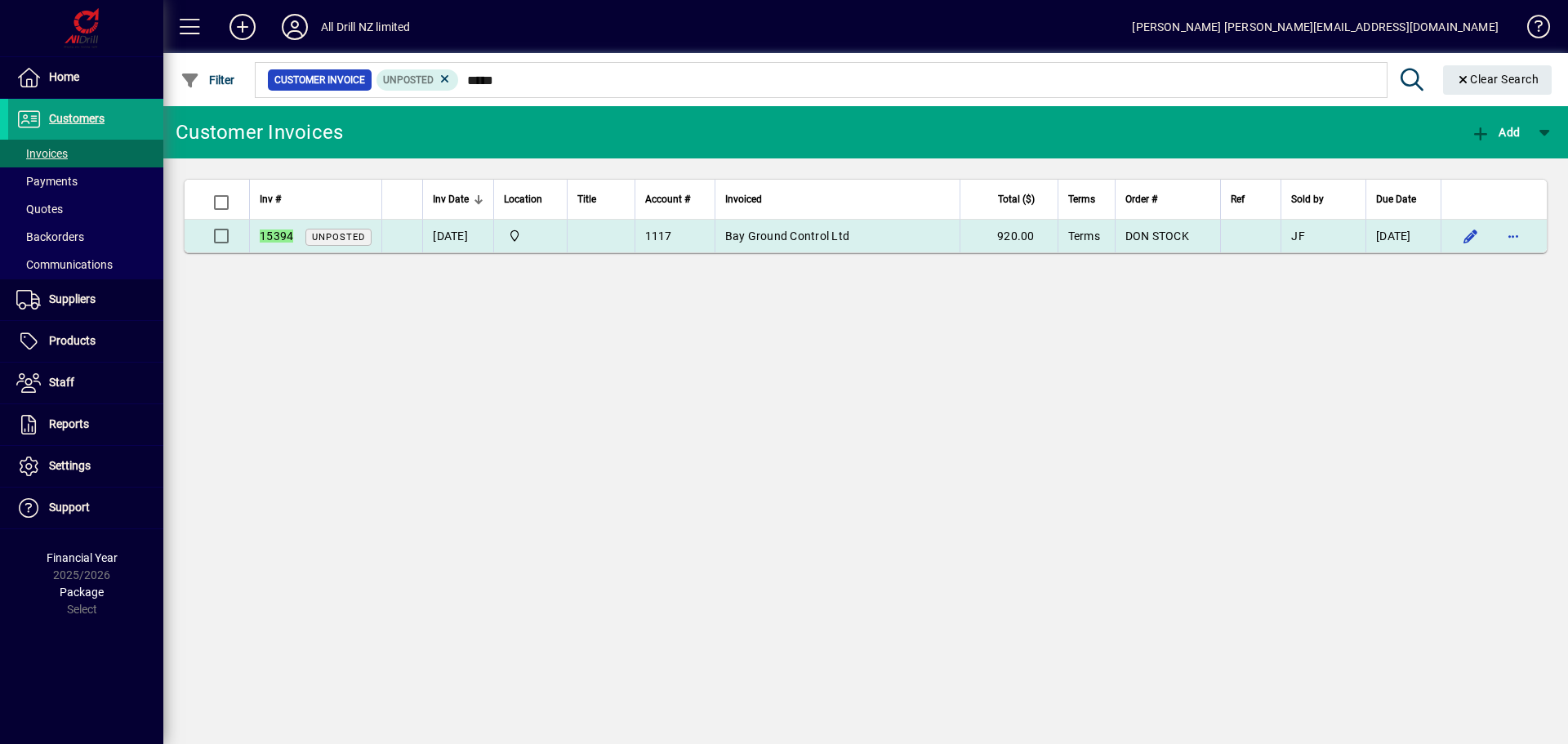
click at [634, 234] on td at bounding box center [600, 236] width 67 height 33
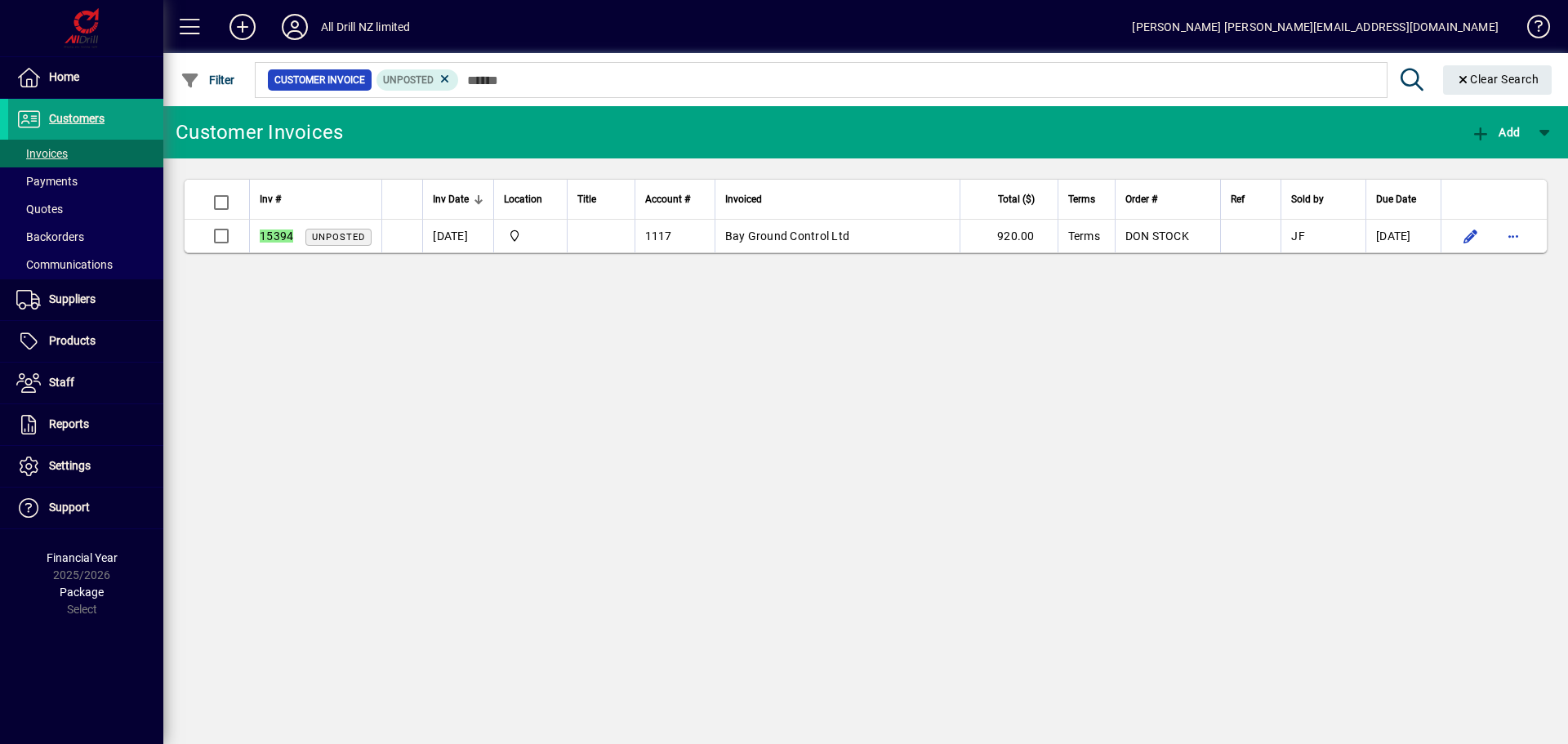
click at [638, 236] on div "Customer Invoices Add Inv # Inv Date Location Title Account # Invoiced Total ($…" at bounding box center [865, 425] width 1404 height 638
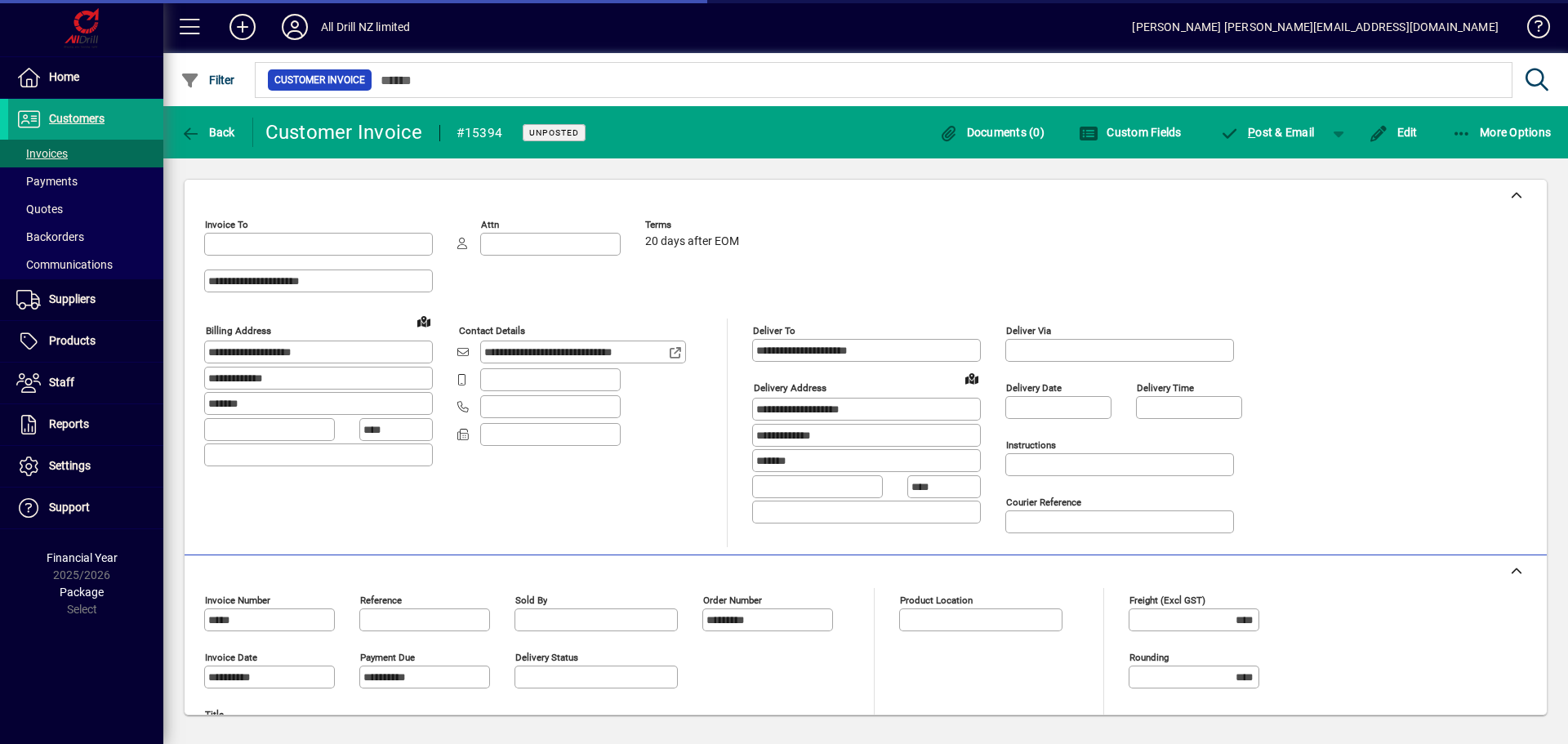
type input "**********"
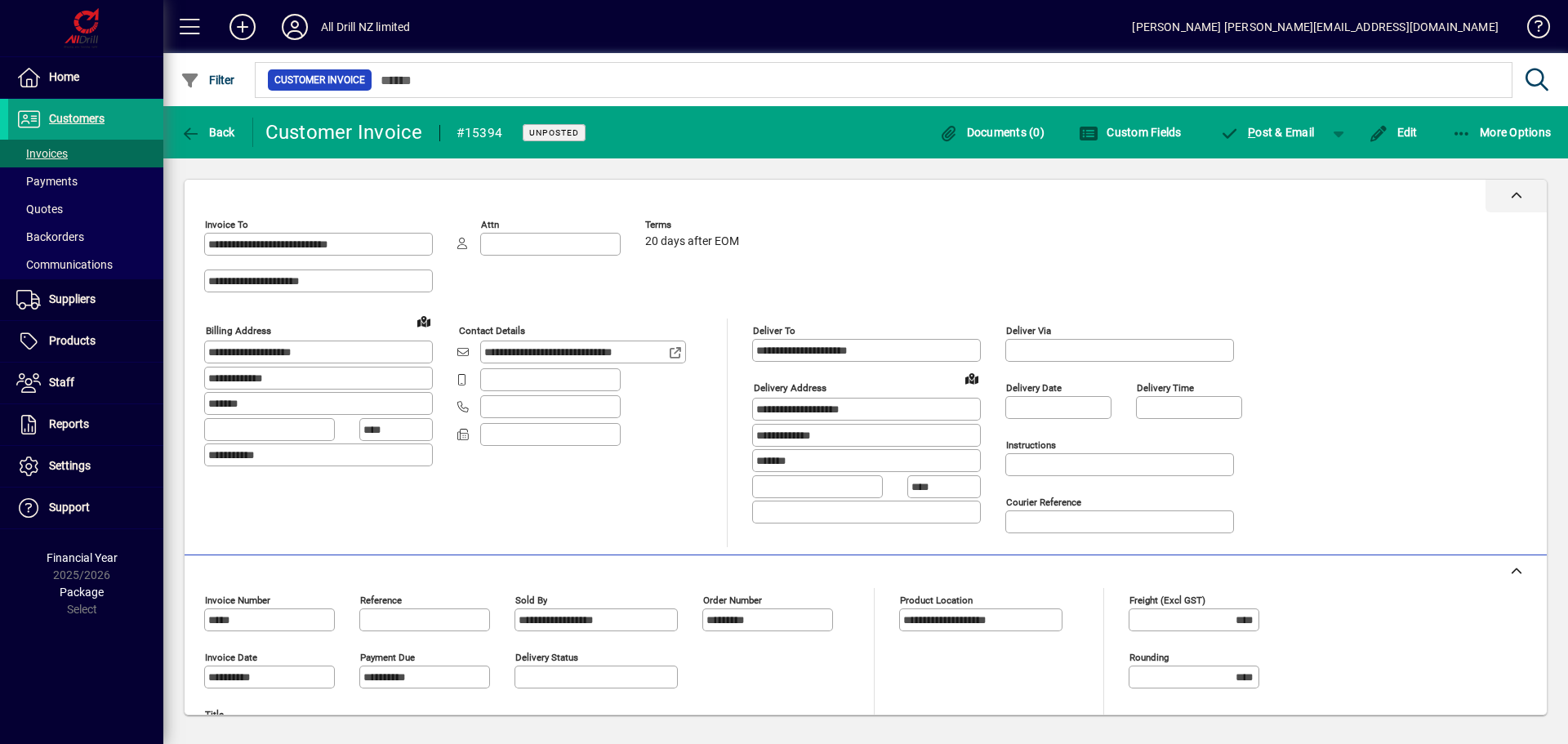
drag, startPoint x: 783, startPoint y: 142, endPoint x: 869, endPoint y: 203, distance: 105.4
click at [786, 141] on mat-toolbar-row "Back Customer Invoice #15394 Unposted Documents (0) Custom Fields P ost & Email…" at bounding box center [865, 132] width 1404 height 52
click at [1523, 112] on mat-toolbar-row "Back Customer Invoice #15394 Unposted Documents (0) Custom Fields P ost & Email…" at bounding box center [865, 132] width 1404 height 52
click at [1504, 122] on span "button" at bounding box center [1502, 133] width 108 height 39
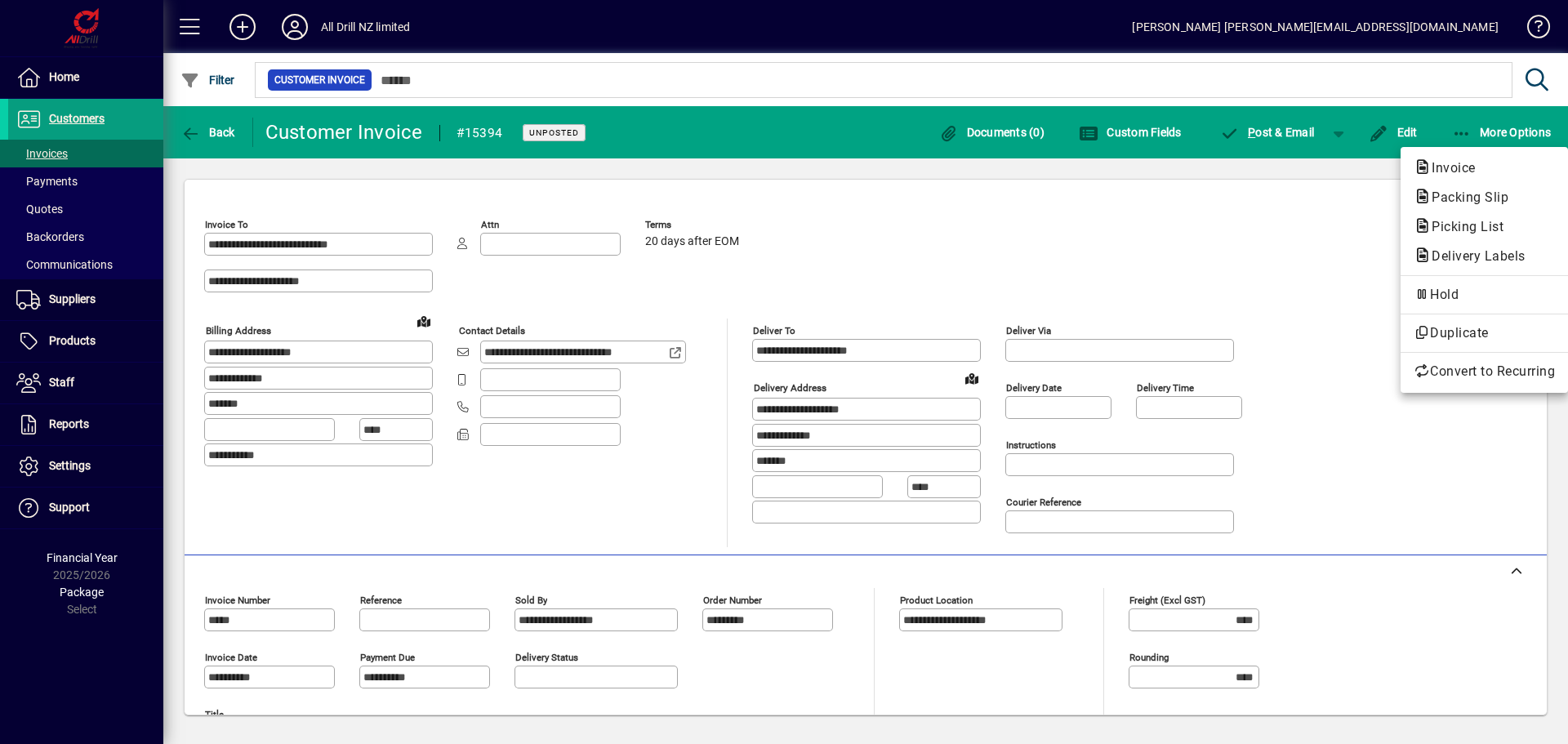
click at [1475, 202] on span "Packing Slip" at bounding box center [1465, 197] width 103 height 16
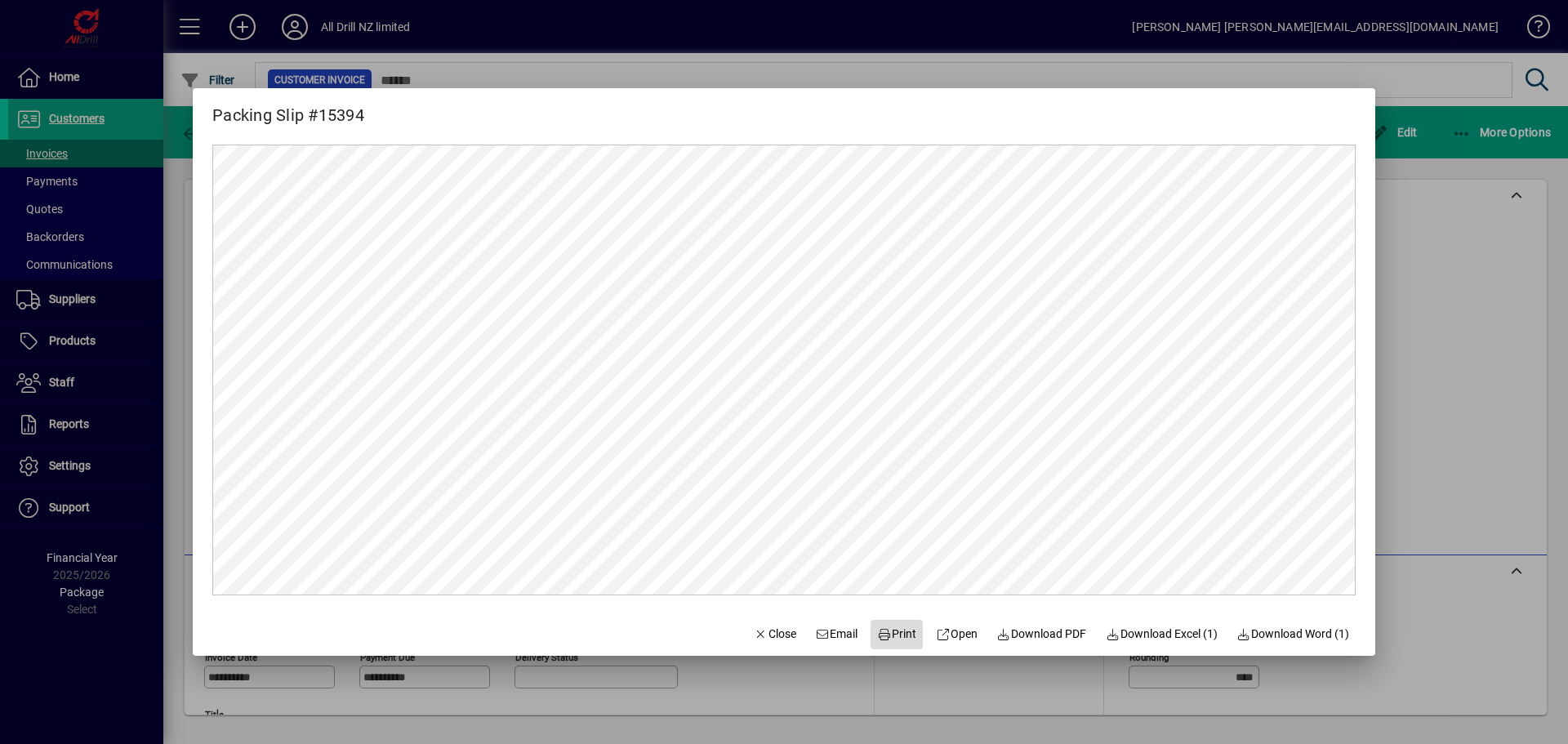
click at [890, 631] on span "Print" at bounding box center [896, 634] width 39 height 17
drag, startPoint x: 1450, startPoint y: 245, endPoint x: 1443, endPoint y: 215, distance: 30.8
click at [1450, 243] on div at bounding box center [784, 372] width 1568 height 744
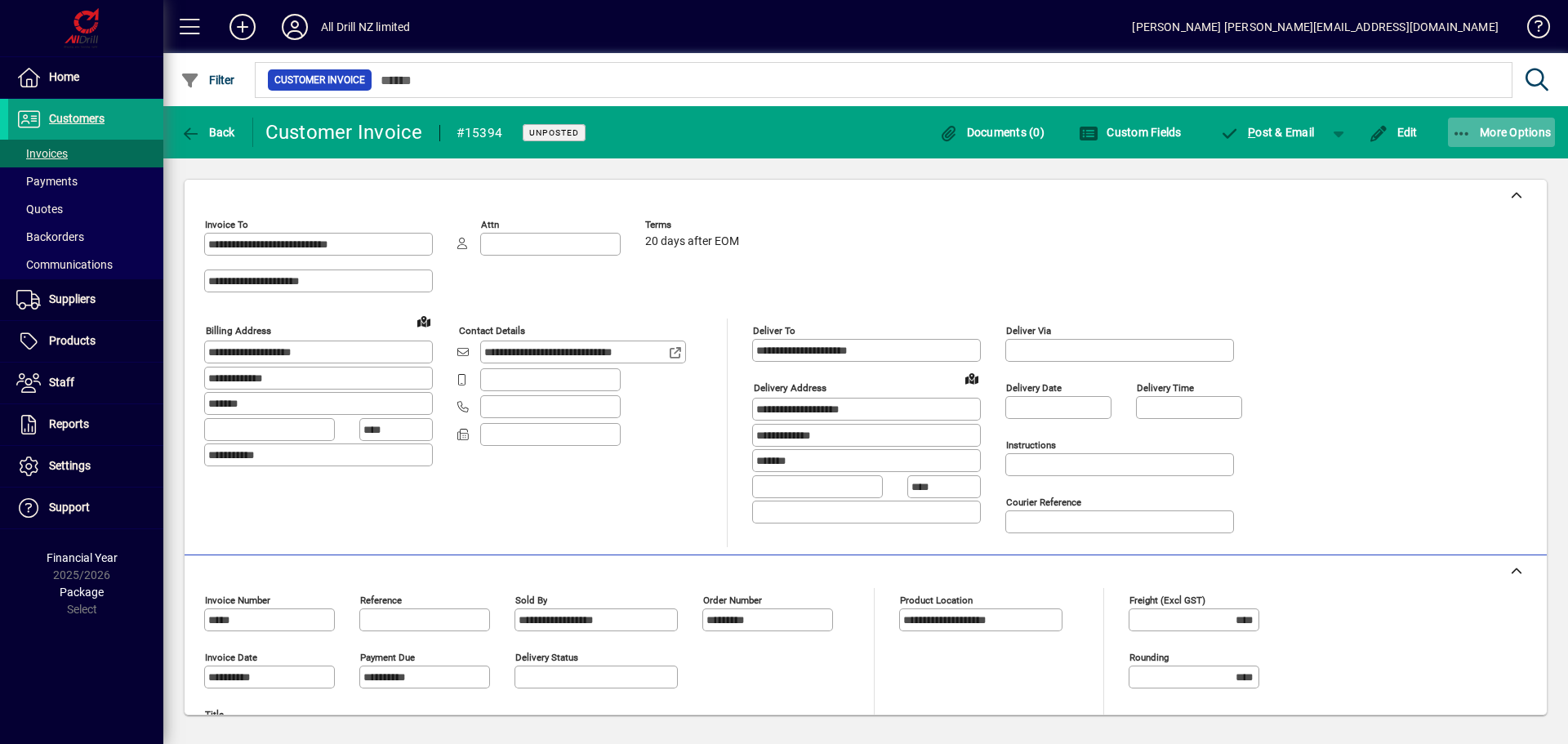
click at [1485, 118] on span "button" at bounding box center [1502, 133] width 108 height 39
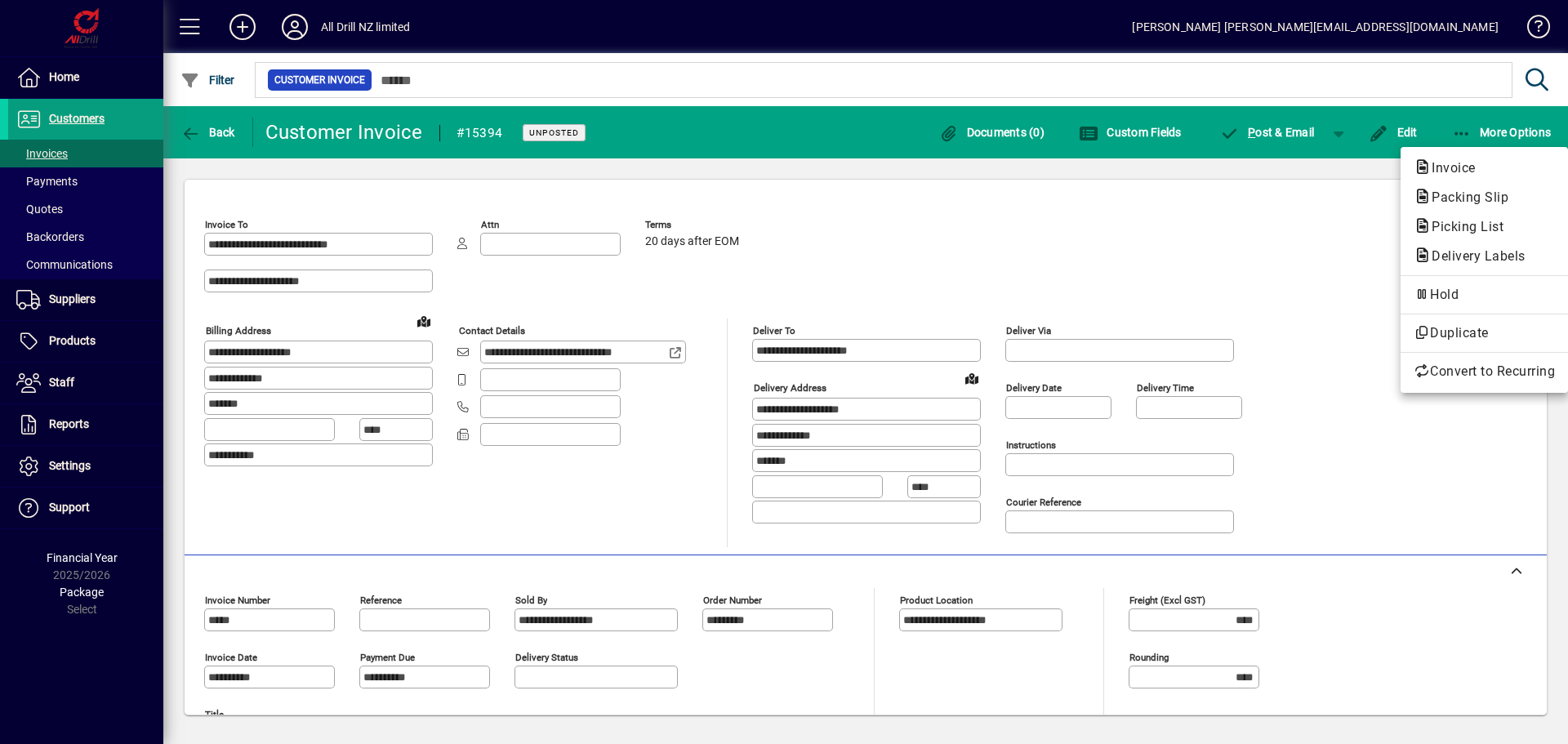
click at [1470, 229] on span "Picking List" at bounding box center [1462, 227] width 98 height 16
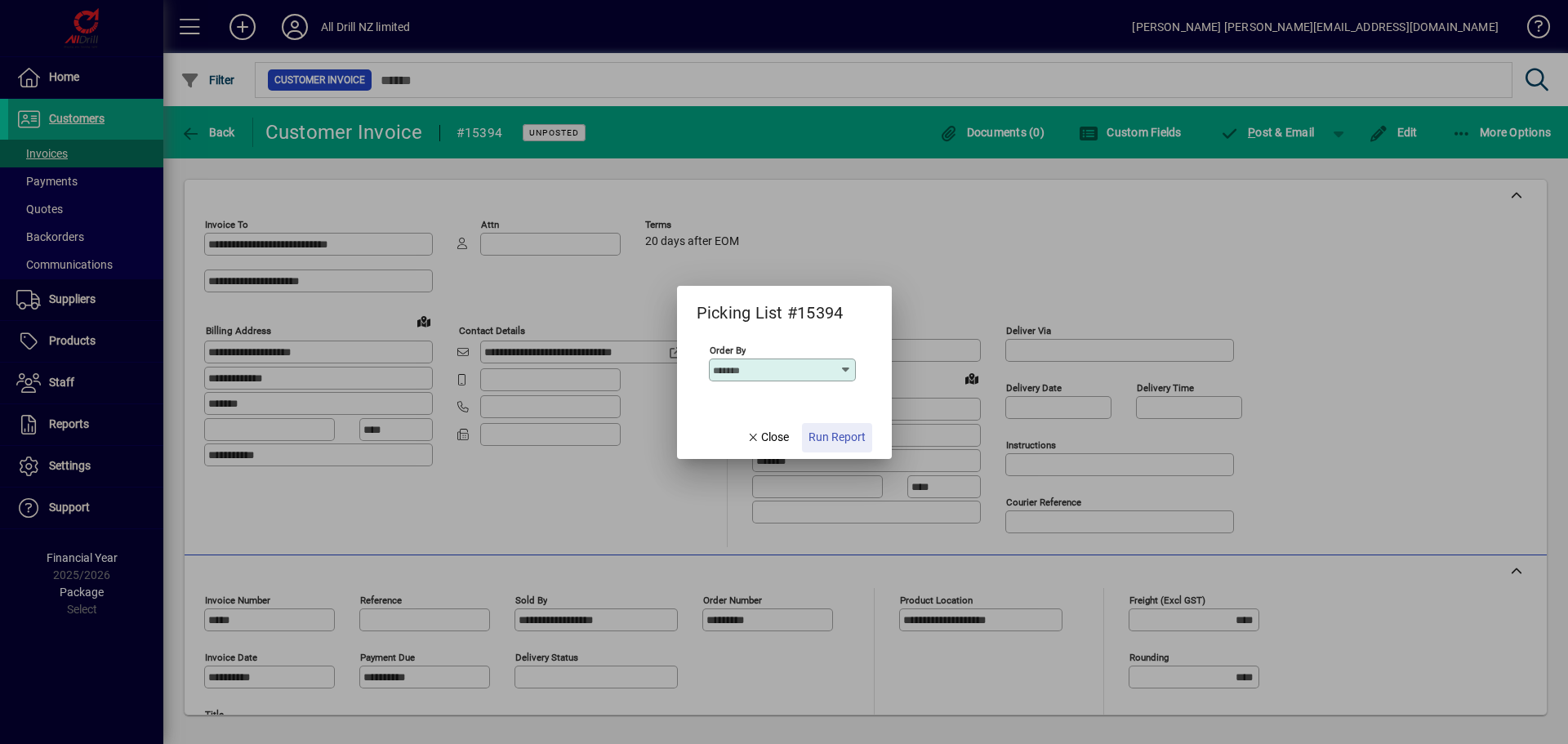
drag, startPoint x: 840, startPoint y: 442, endPoint x: 863, endPoint y: 451, distance: 24.7
click at [842, 442] on span "Run Report" at bounding box center [837, 437] width 57 height 17
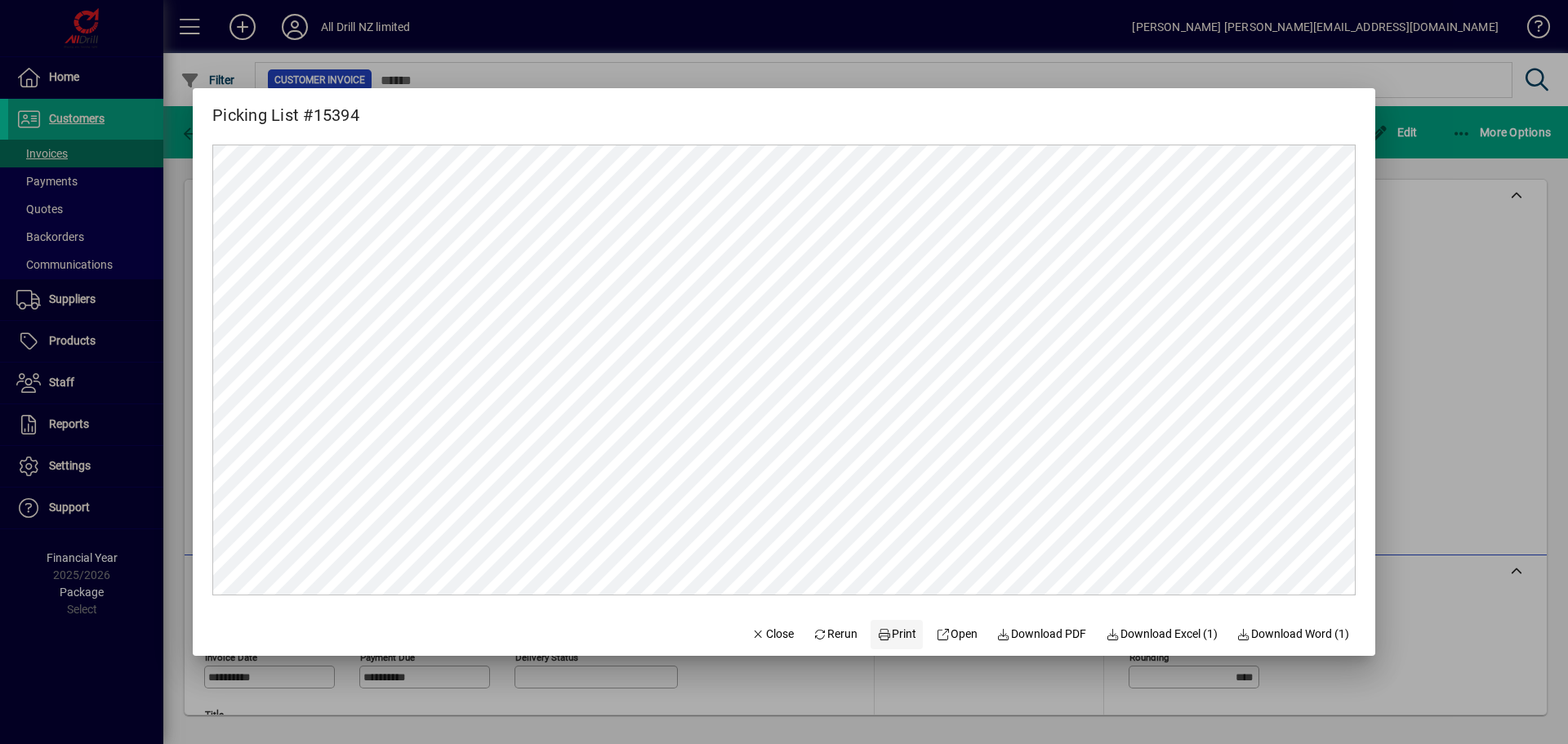
click at [888, 644] on span at bounding box center [896, 634] width 52 height 39
click at [1438, 459] on div at bounding box center [784, 372] width 1568 height 744
